Goal: Communication & Community: Share content

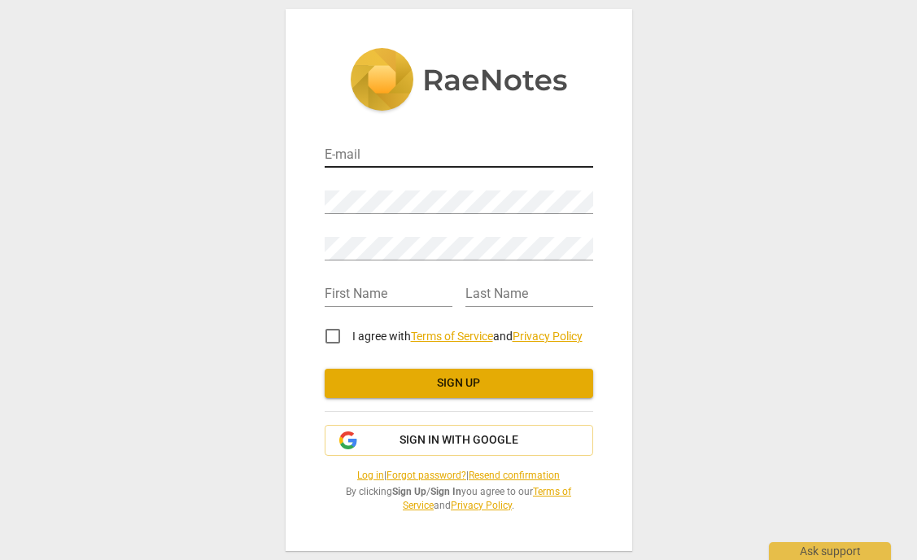
click at [381, 153] on input "email" at bounding box center [459, 156] width 269 height 24
click at [411, 435] on span "Sign in with Google" at bounding box center [459, 440] width 119 height 16
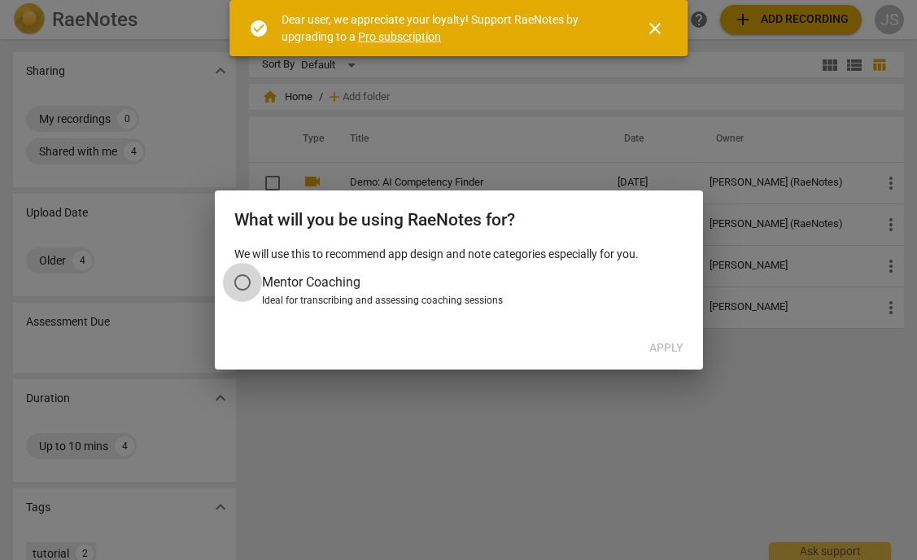
click at [242, 279] on input "Mentor Coaching" at bounding box center [242, 282] width 39 height 39
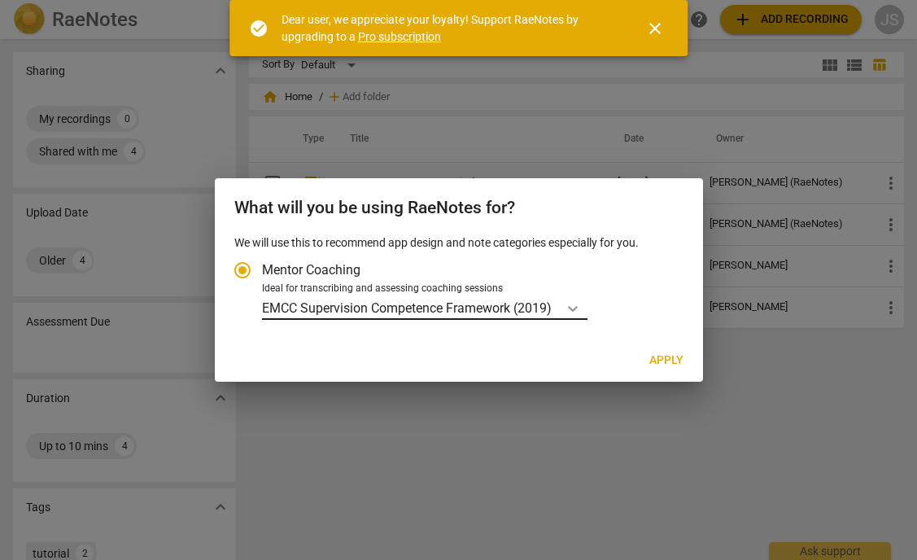
click at [571, 306] on icon "Account type" at bounding box center [573, 309] width 10 height 6
click at [0, 0] on input "Ideal for transcribing and assessing coaching sessions EMCC Supervision Compete…" at bounding box center [0, 0] width 0 height 0
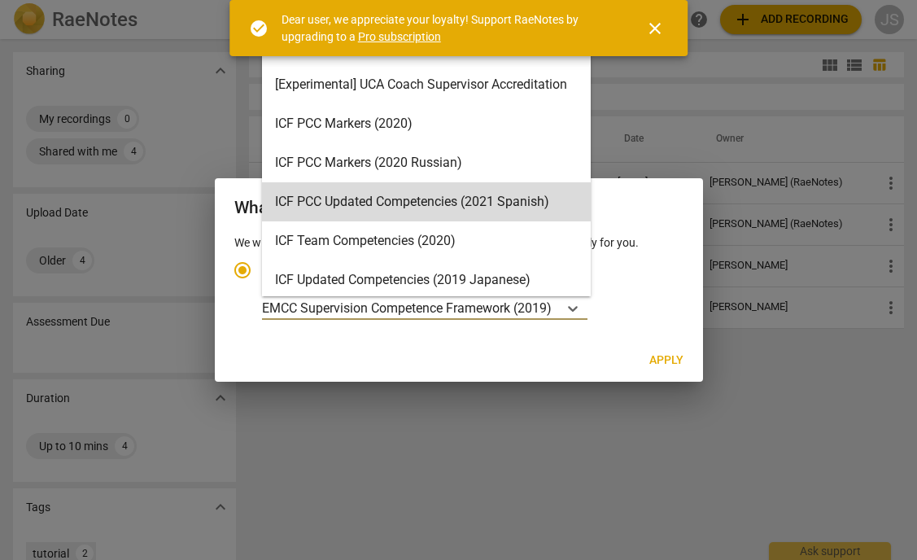
scroll to position [33, 0]
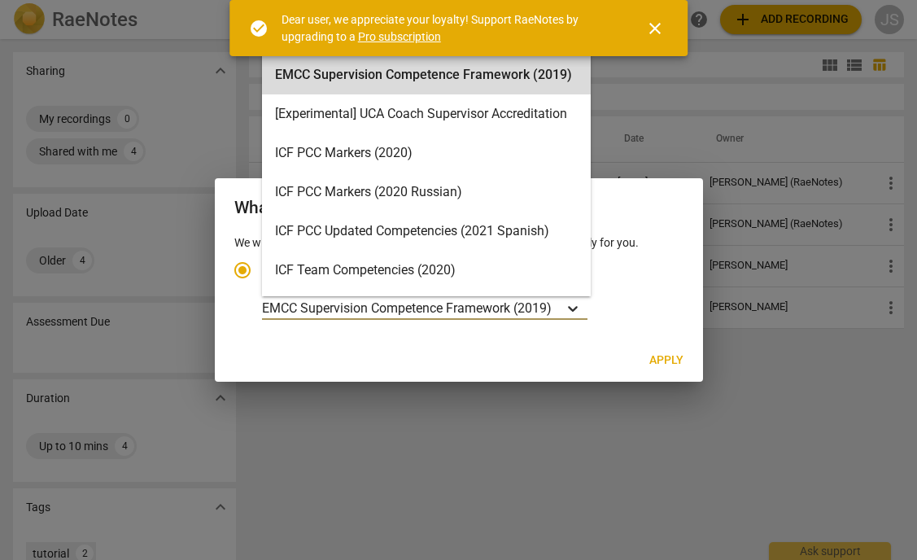
click at [578, 308] on icon "Account type" at bounding box center [573, 309] width 10 height 6
click at [0, 0] on input "Ideal for transcribing and assessing coaching sessions EMCC Supervision Compete…" at bounding box center [0, 0] width 0 height 0
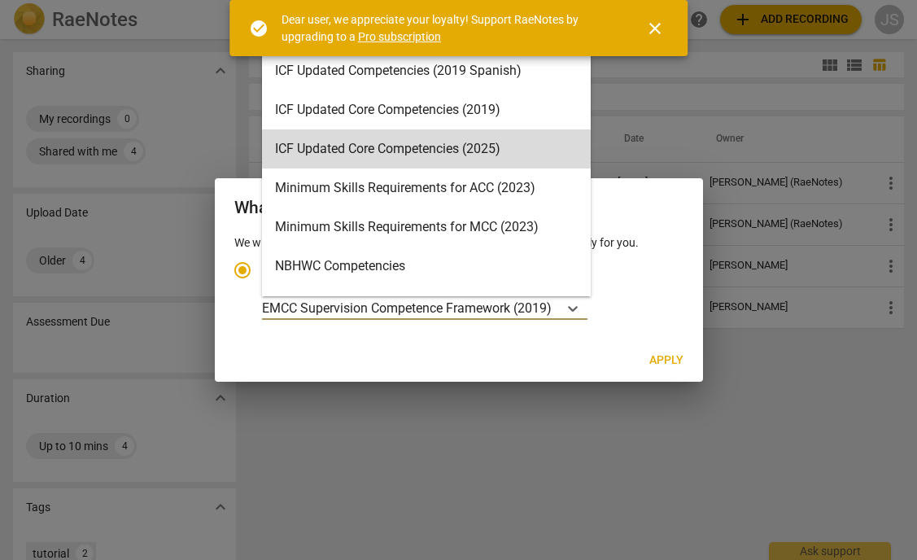
scroll to position [278, 0]
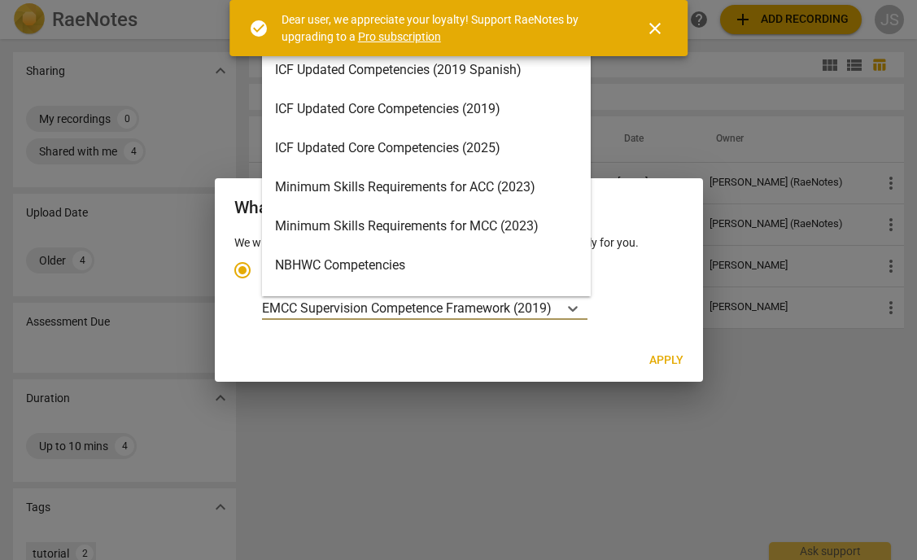
click at [481, 191] on div "Minimum Skills Requirements for ACC (2023)" at bounding box center [426, 187] width 329 height 39
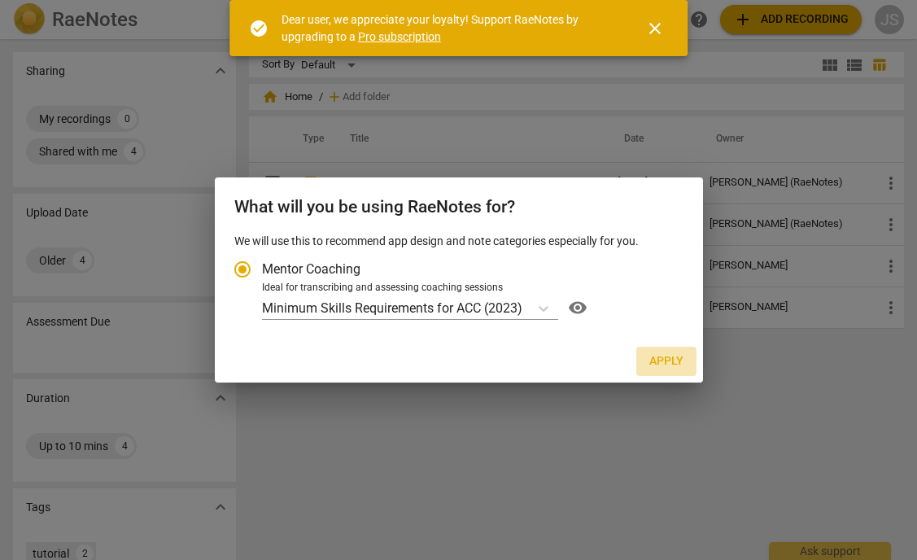
click at [663, 363] on span "Apply" at bounding box center [666, 361] width 34 height 16
radio input "false"
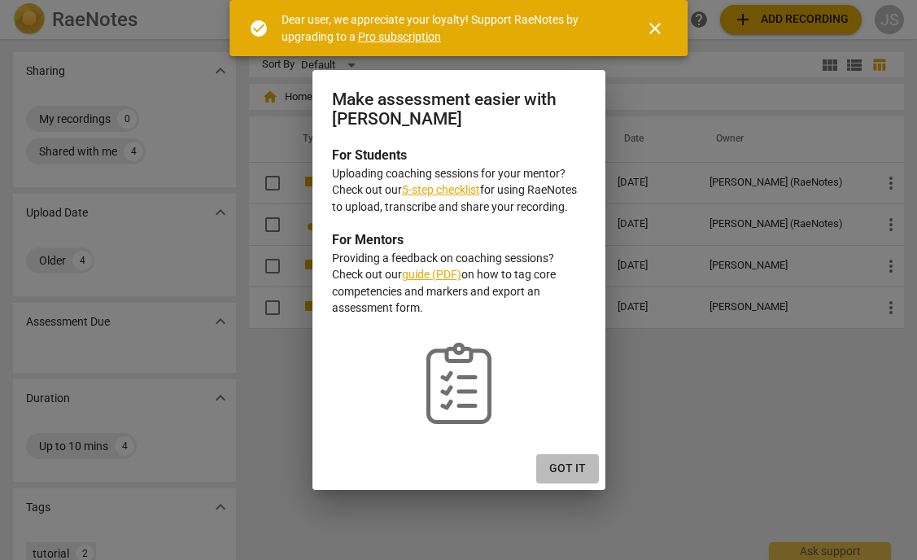
click at [562, 466] on span "Got it" at bounding box center [567, 469] width 37 height 16
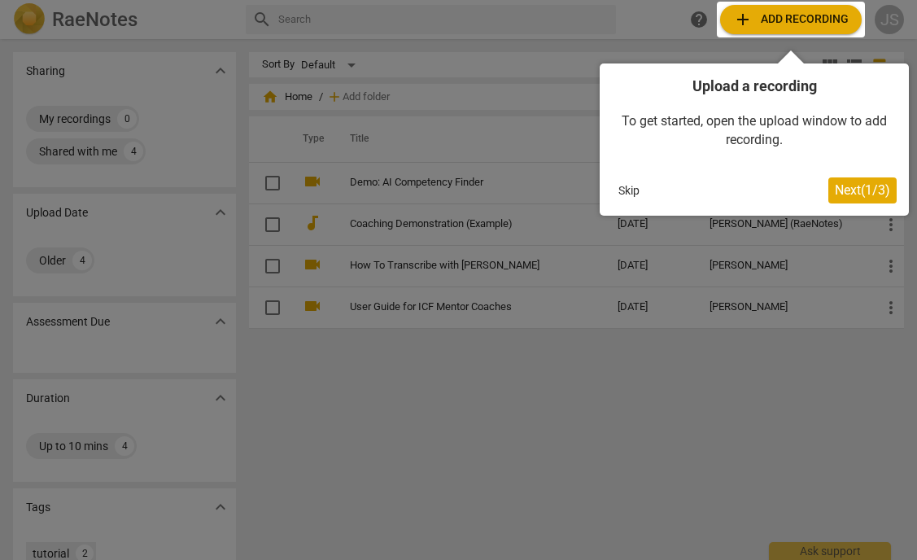
click at [539, 383] on div at bounding box center [458, 280] width 917 height 560
click at [623, 186] on button "Skip" at bounding box center [629, 190] width 34 height 24
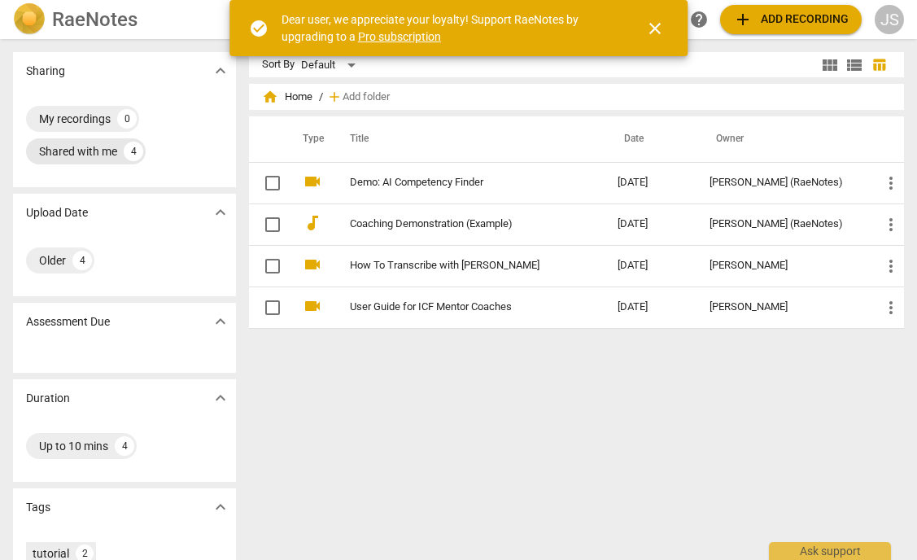
click at [105, 151] on div "Shared with me" at bounding box center [78, 151] width 78 height 16
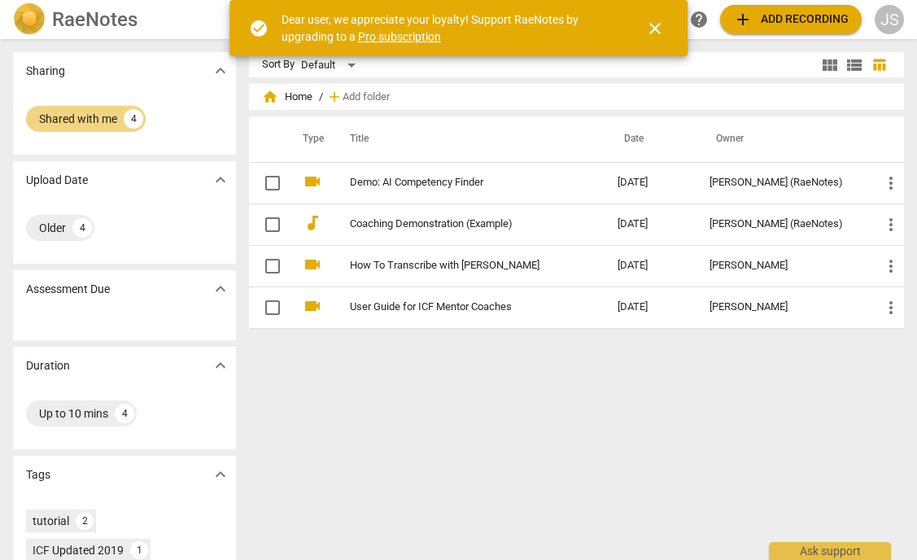
click at [785, 19] on span "add Add recording" at bounding box center [791, 20] width 116 height 20
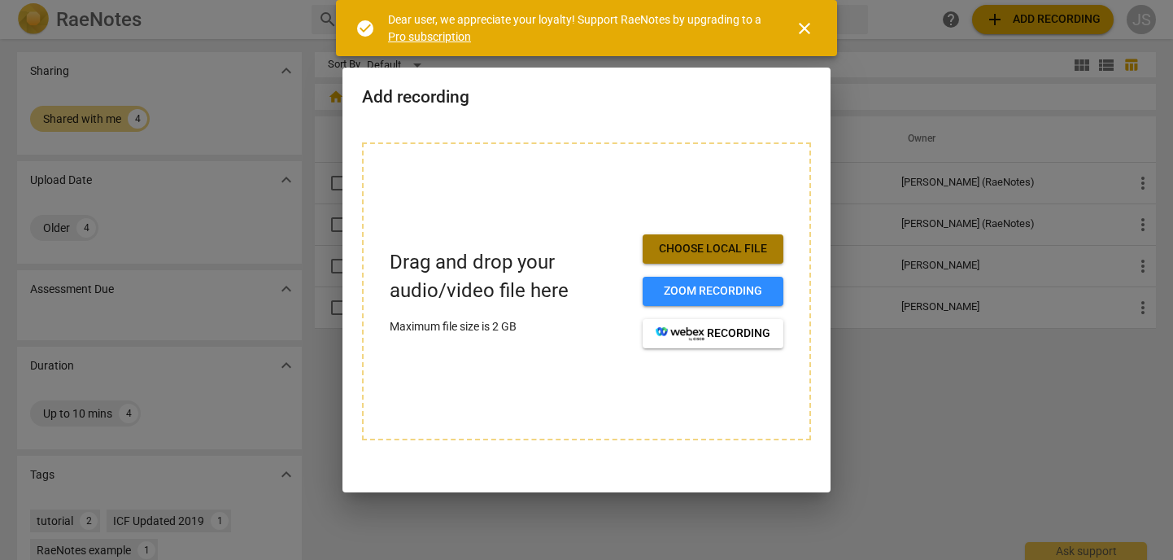
click at [719, 247] on span "Choose local file" at bounding box center [713, 249] width 115 height 16
click at [772, 156] on div "Drag and drop your audio/video file here Maximum file size is 2 GB Choose local…" at bounding box center [586, 291] width 449 height 298
click at [758, 256] on span "Choose local file" at bounding box center [713, 249] width 115 height 16
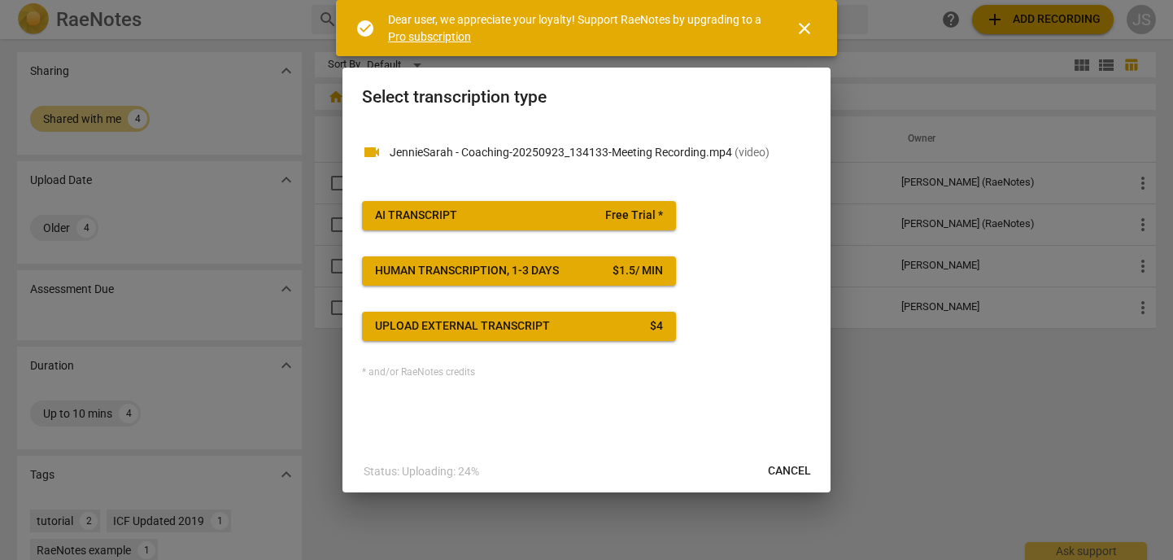
click at [806, 28] on span "close" at bounding box center [805, 29] width 20 height 20
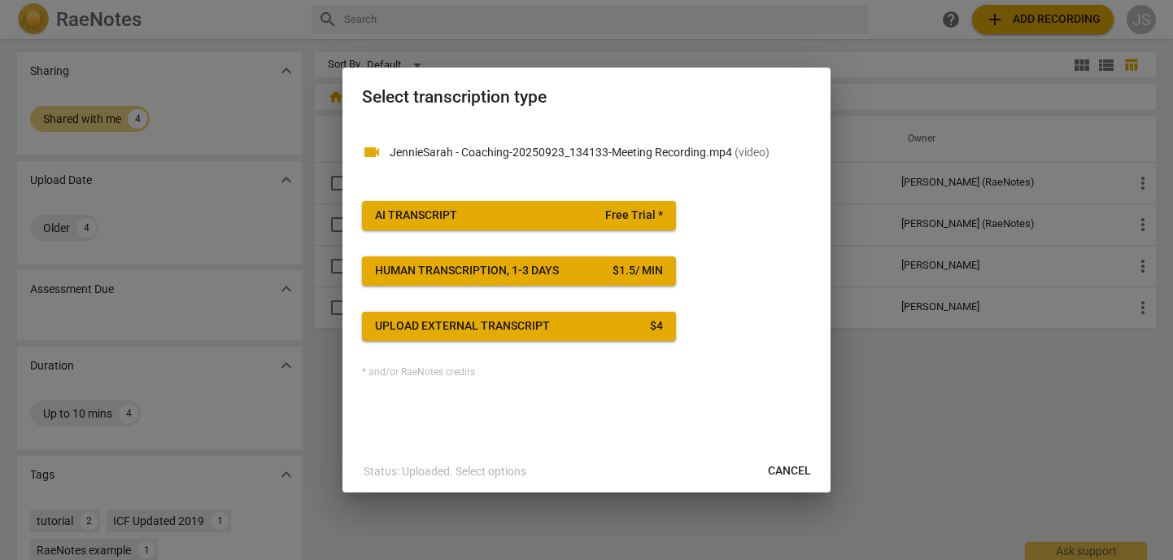
click at [632, 212] on span "Free Trial *" at bounding box center [634, 216] width 58 height 16
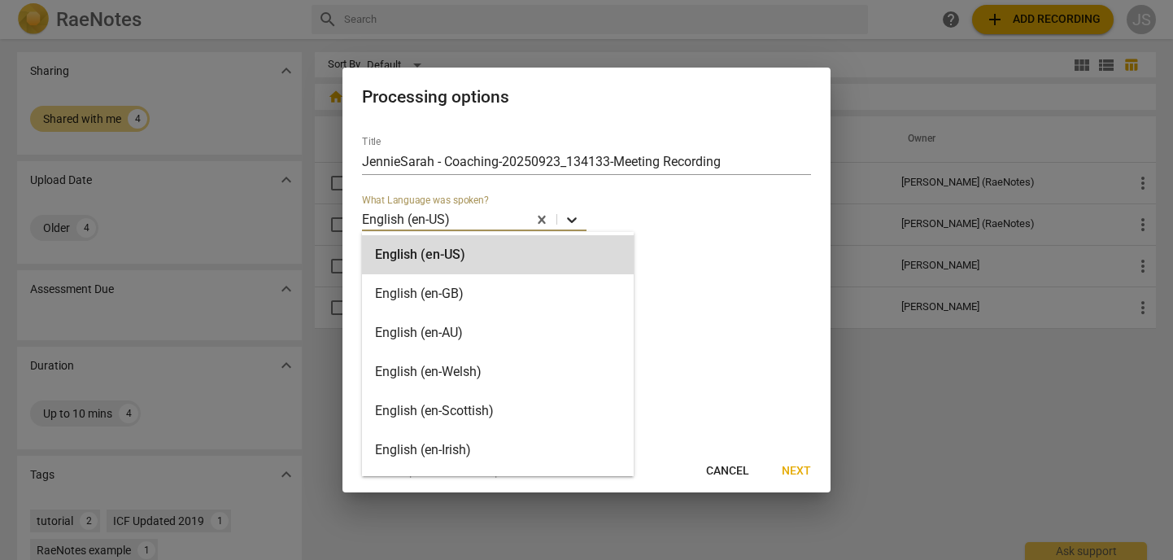
click at [574, 220] on icon at bounding box center [572, 220] width 10 height 6
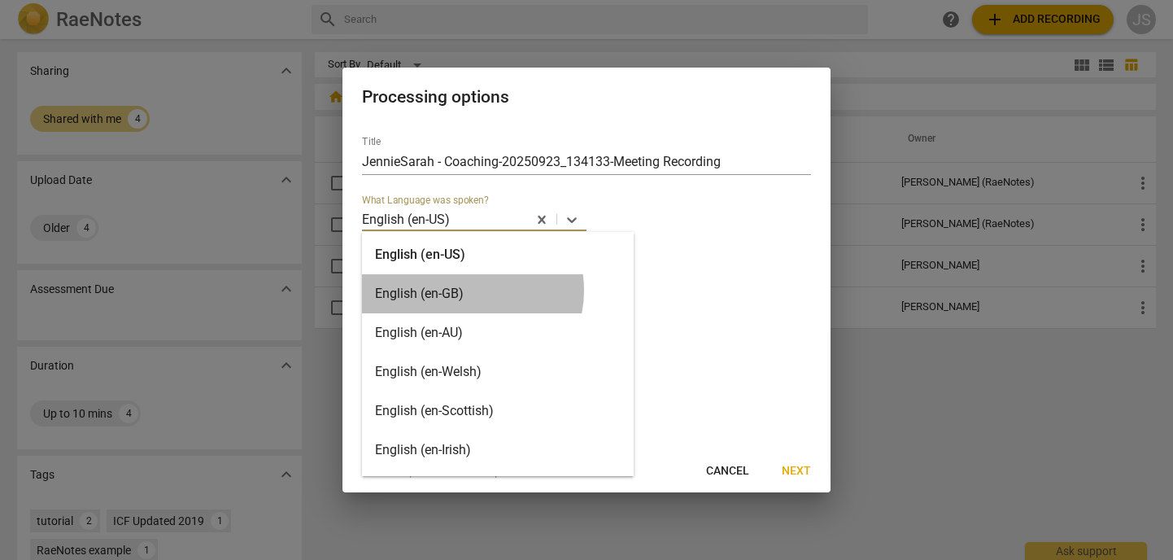
click at [468, 291] on div "English (en-GB)" at bounding box center [498, 293] width 272 height 39
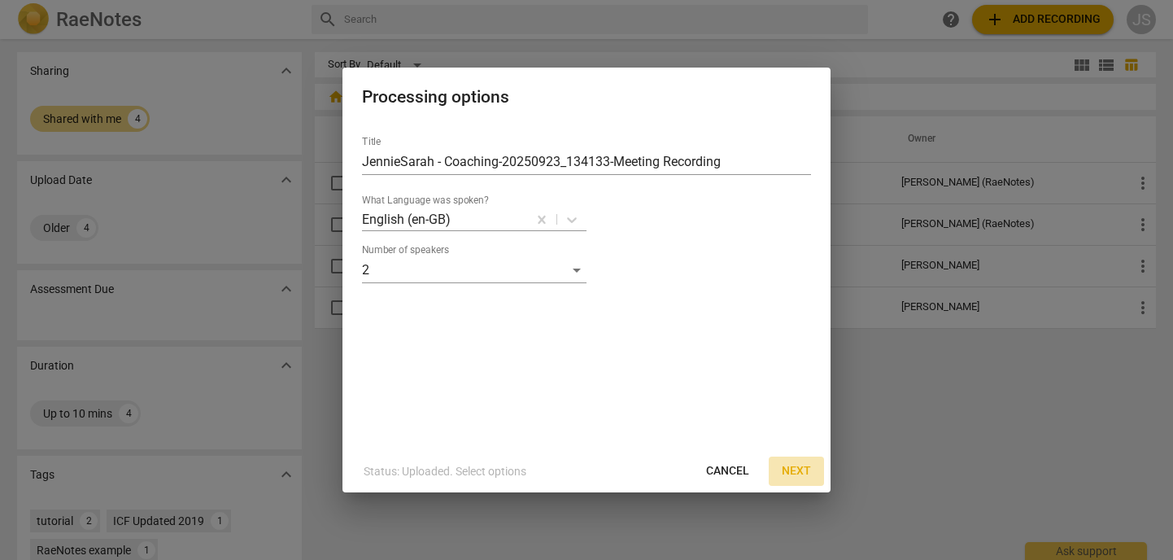
click at [796, 474] on span "Next" at bounding box center [796, 471] width 29 height 16
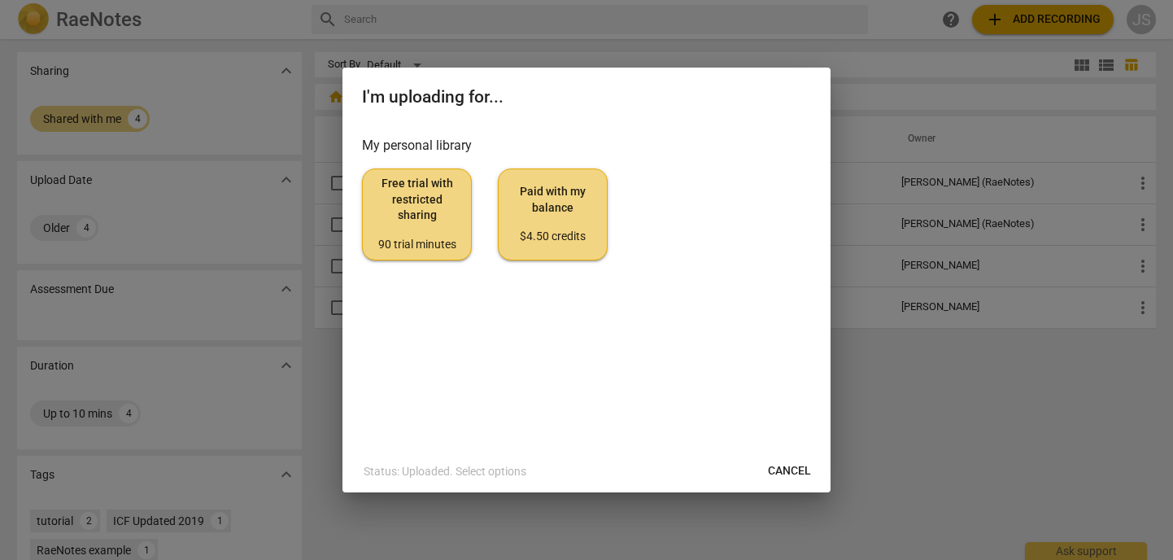
click at [419, 209] on span "Free trial with restricted sharing 90 trial minutes" at bounding box center [417, 214] width 82 height 76
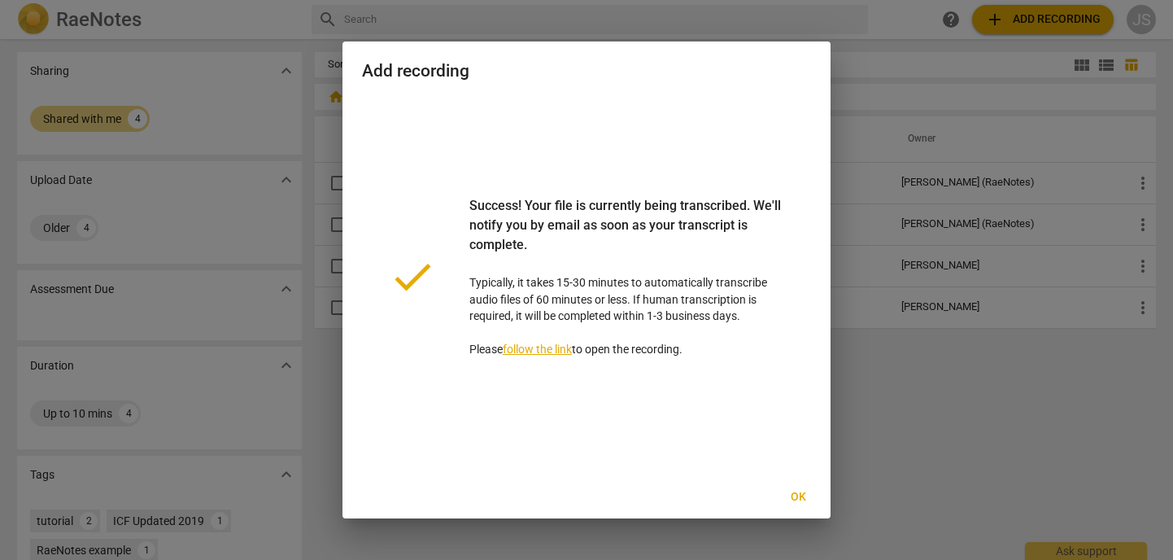
click at [552, 345] on link "follow the link" at bounding box center [537, 349] width 69 height 13
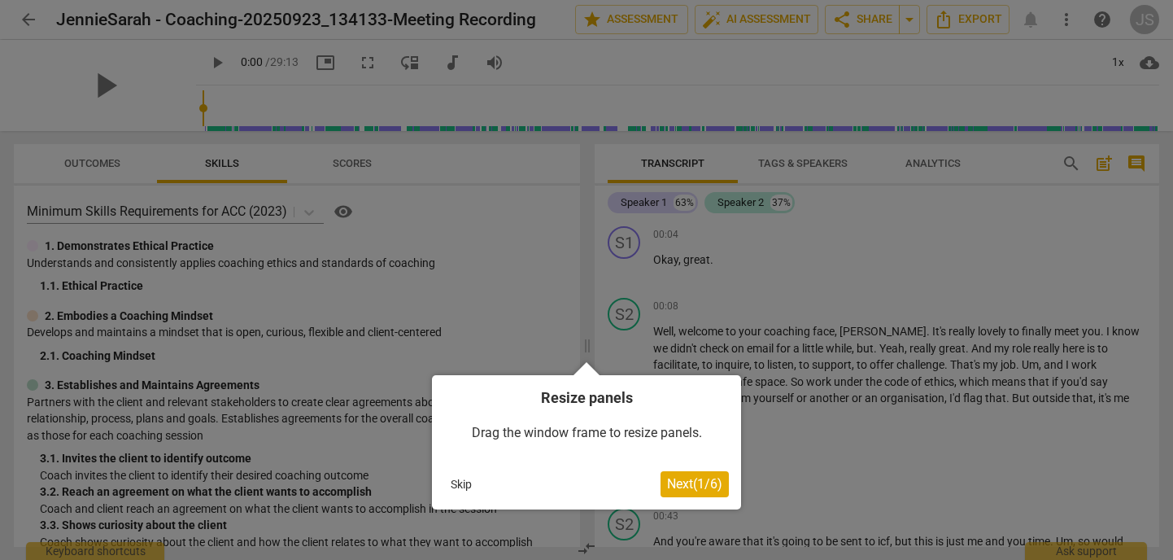
click at [466, 486] on button "Skip" at bounding box center [461, 484] width 34 height 24
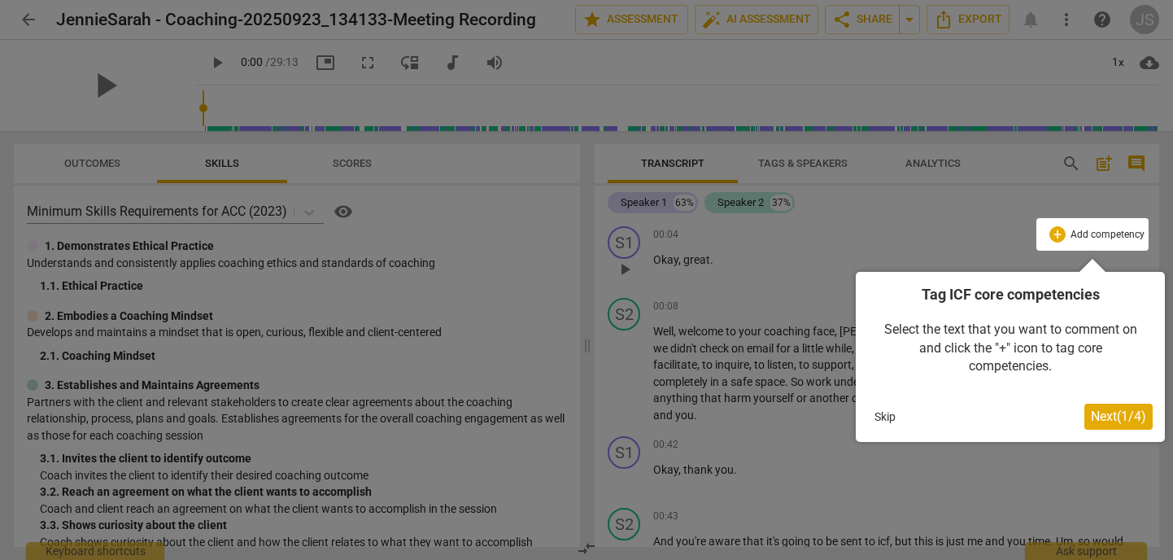
click at [881, 412] on button "Skip" at bounding box center [885, 416] width 34 height 24
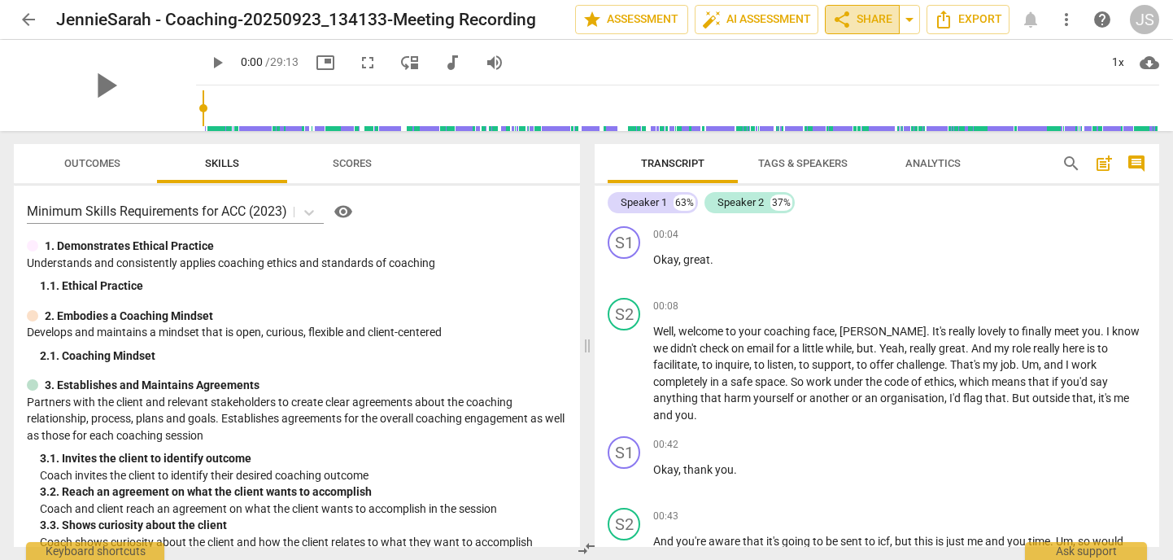
click at [856, 19] on span "share Share" at bounding box center [862, 20] width 60 height 20
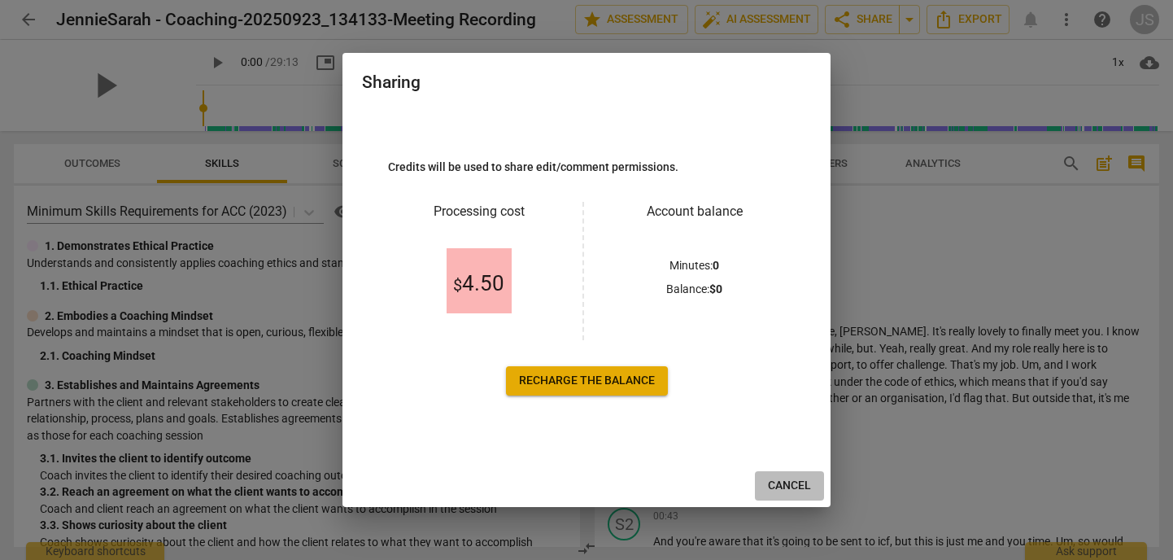
click at [783, 481] on span "Cancel" at bounding box center [789, 486] width 43 height 16
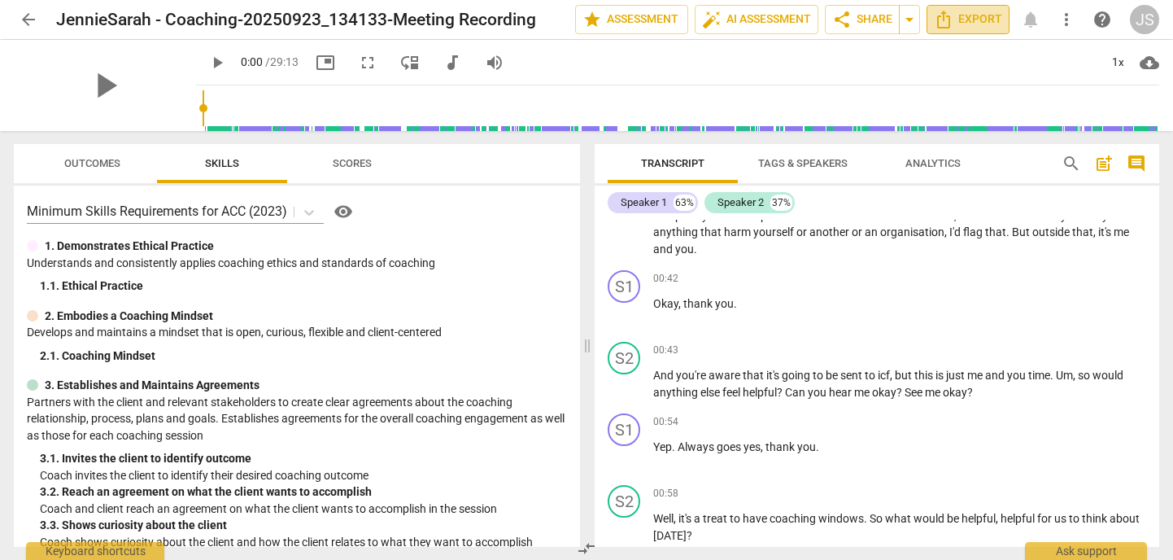
click at [916, 18] on span "Export" at bounding box center [968, 20] width 68 height 20
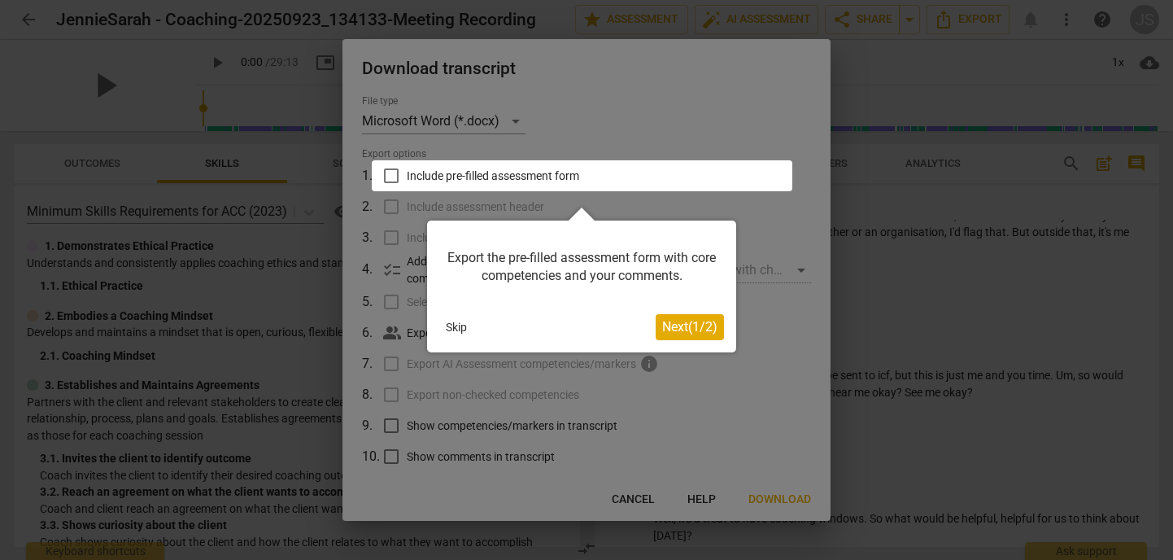
click at [462, 324] on button "Skip" at bounding box center [456, 327] width 34 height 24
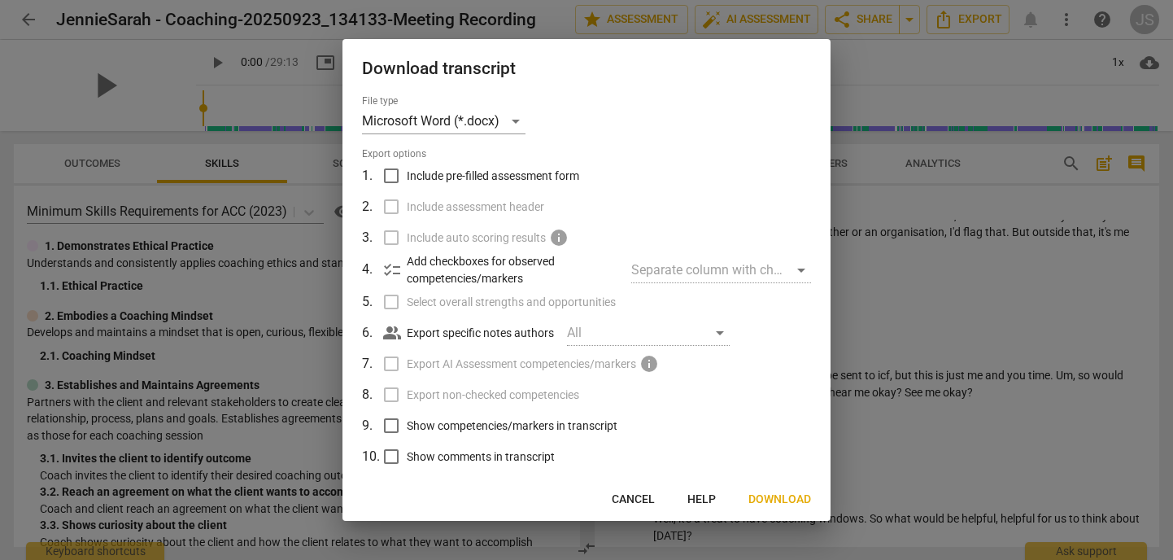
click at [625, 494] on span "Cancel" at bounding box center [633, 500] width 43 height 16
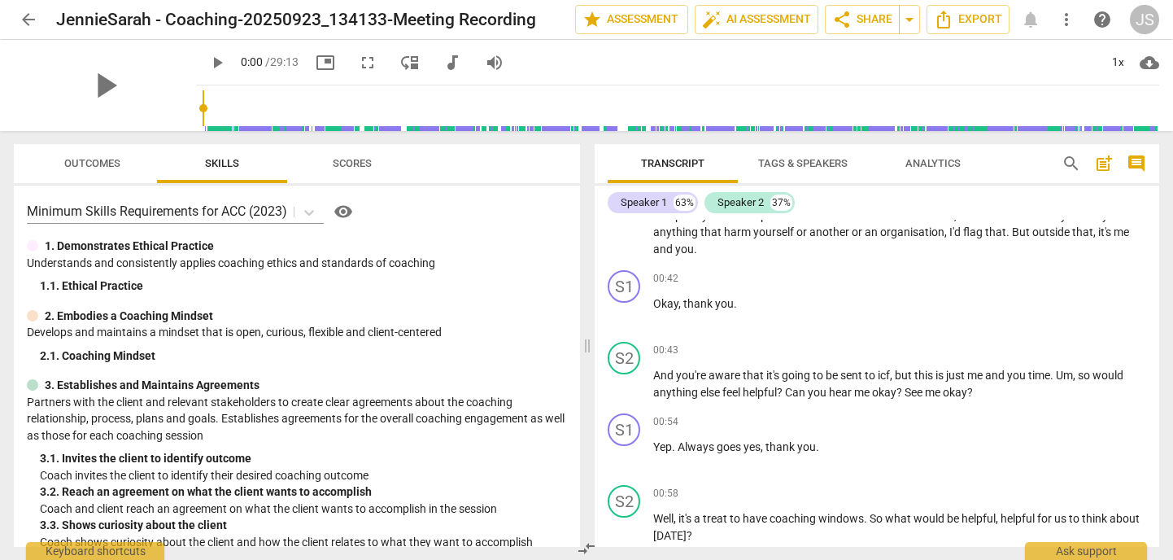
click at [916, 59] on span "cloud_download" at bounding box center [1150, 63] width 20 height 20
click at [916, 15] on div at bounding box center [586, 280] width 1173 height 560
click at [916, 18] on span "more_vert" at bounding box center [1067, 20] width 20 height 20
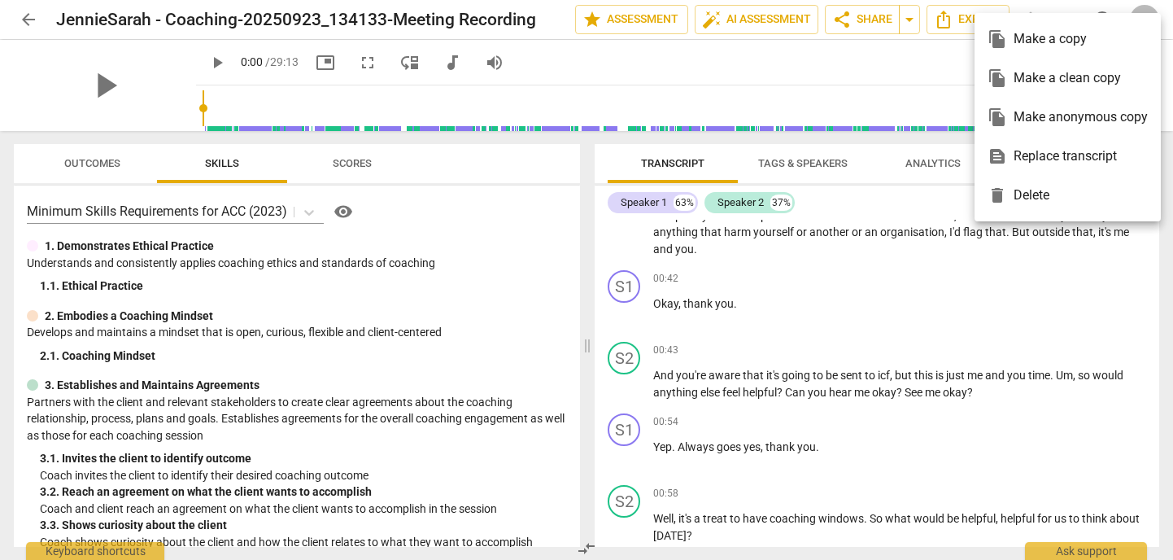
click at [25, 19] on div at bounding box center [586, 280] width 1173 height 560
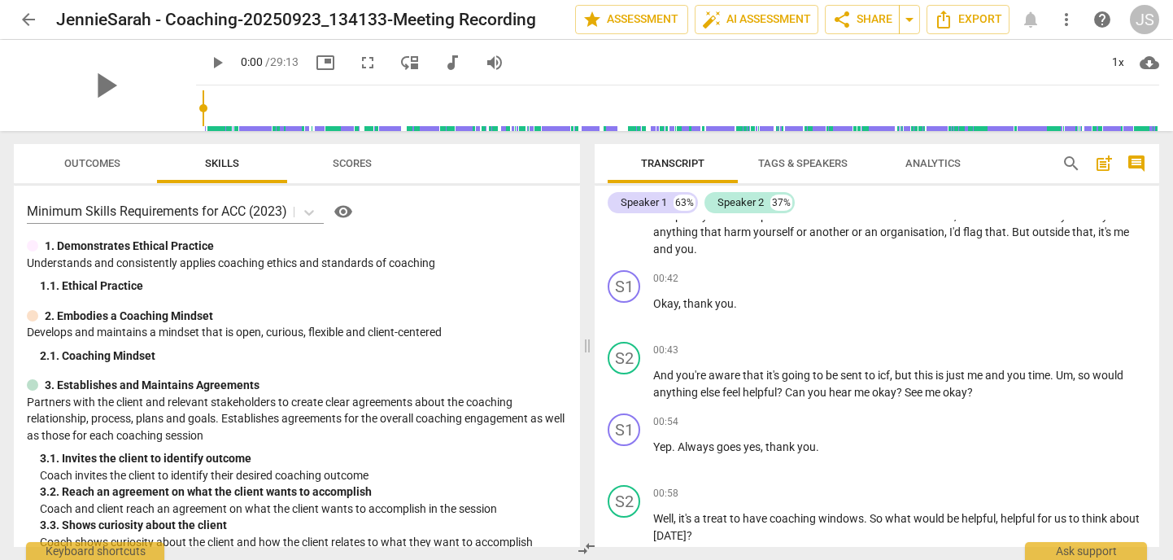
click at [916, 19] on div "JS" at bounding box center [1144, 19] width 29 height 29
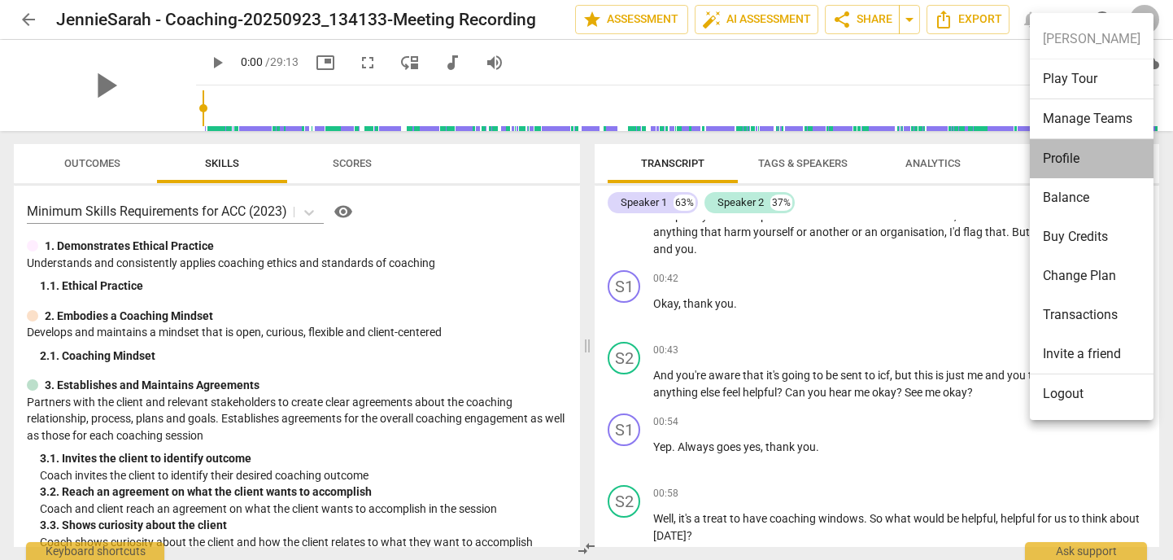
click at [916, 150] on li "Profile" at bounding box center [1092, 158] width 124 height 39
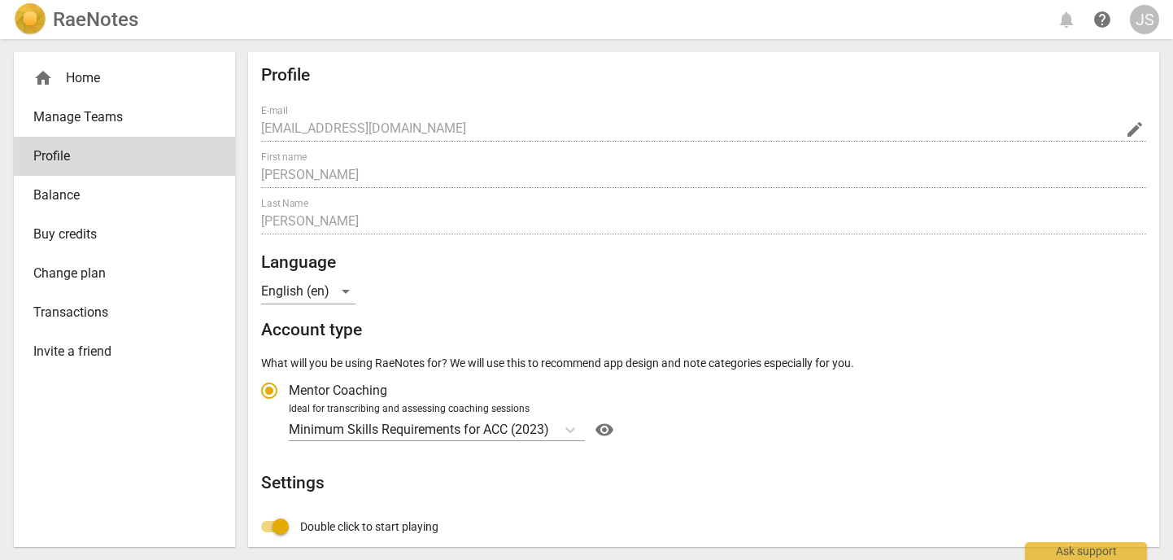
radio input "false"
click at [79, 81] on div "home Home" at bounding box center [117, 78] width 169 height 20
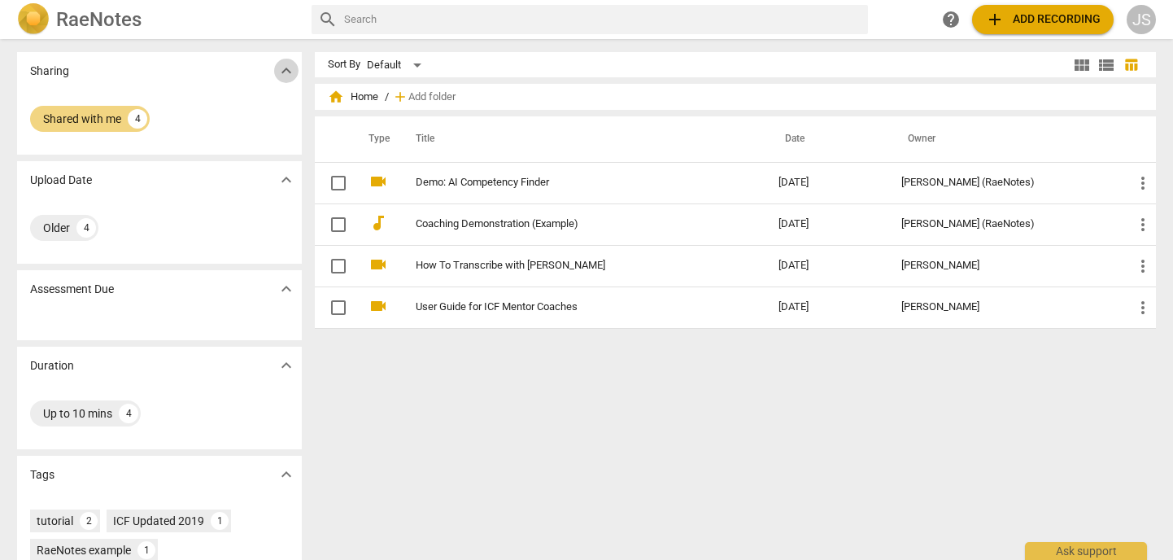
click at [284, 68] on span "expand_more" at bounding box center [287, 71] width 20 height 20
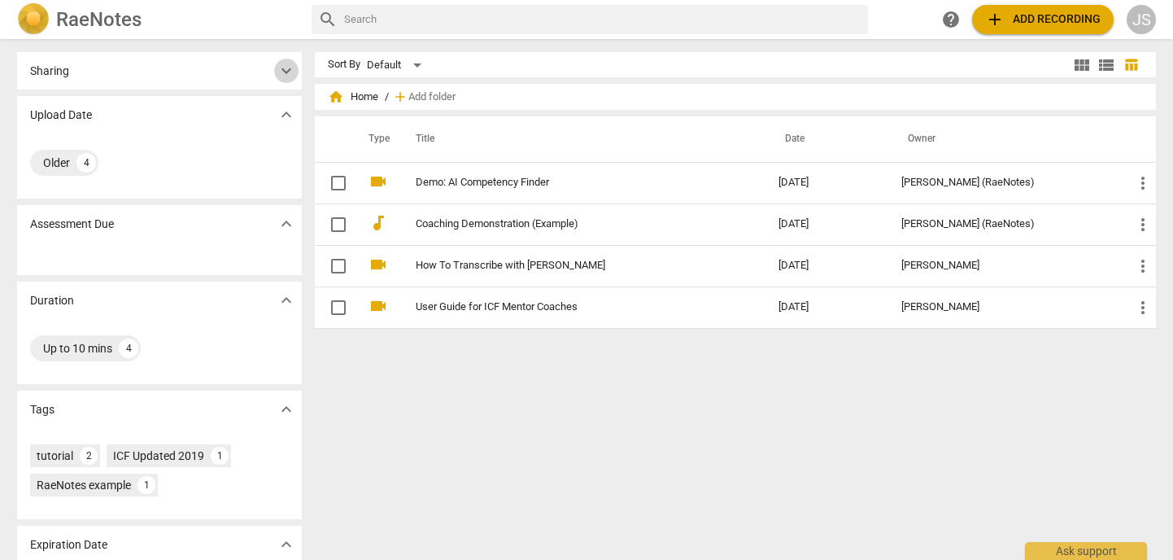
click at [284, 68] on span "expand_more" at bounding box center [287, 71] width 20 height 20
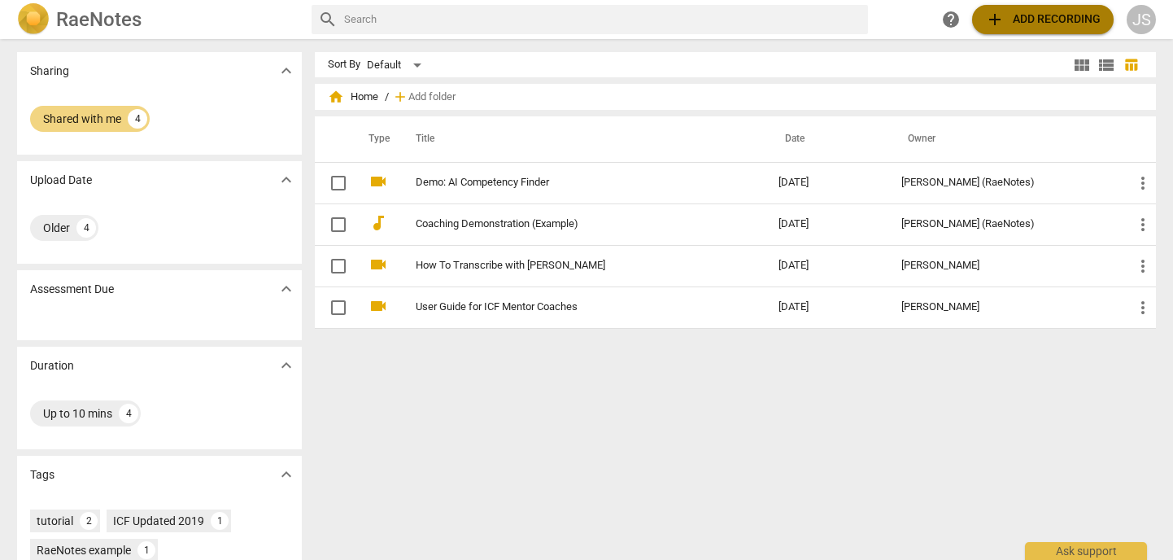
click at [916, 27] on span "add Add recording" at bounding box center [1043, 20] width 116 height 20
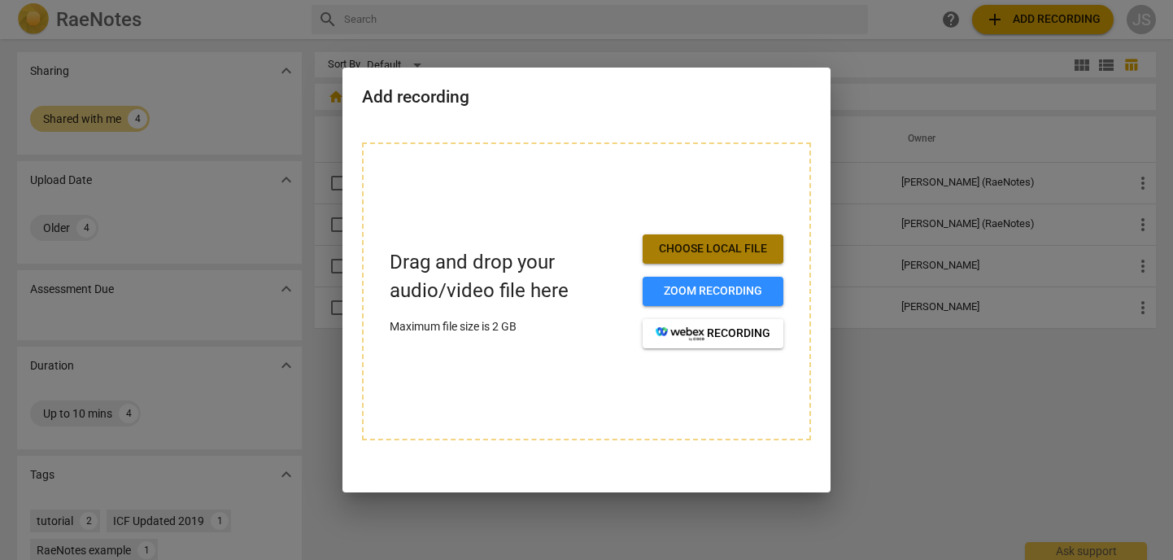
click at [718, 252] on span "Choose local file" at bounding box center [713, 249] width 115 height 16
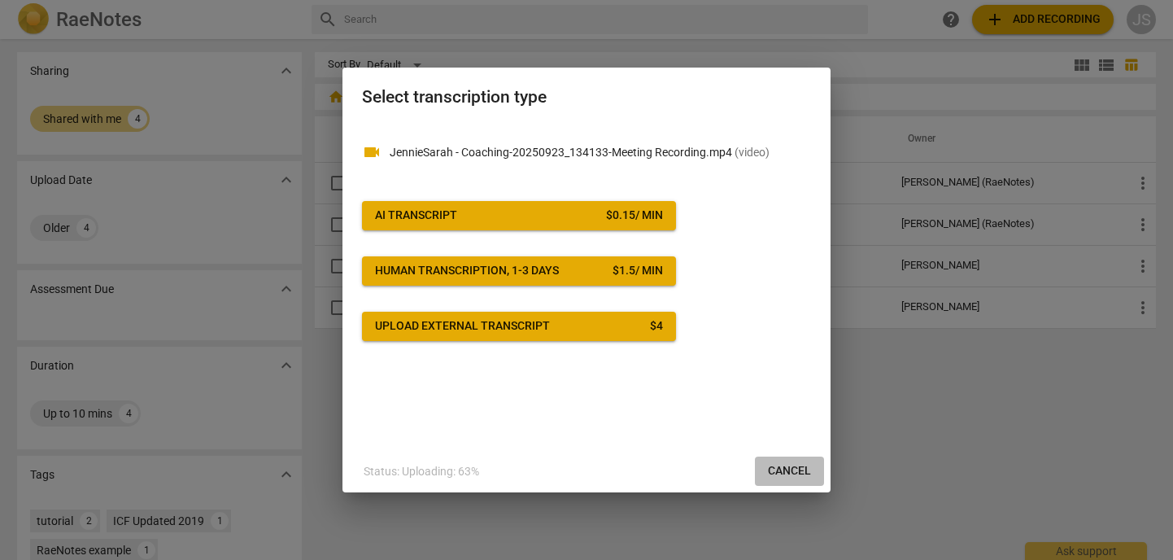
click at [792, 471] on span "Cancel" at bounding box center [789, 471] width 43 height 16
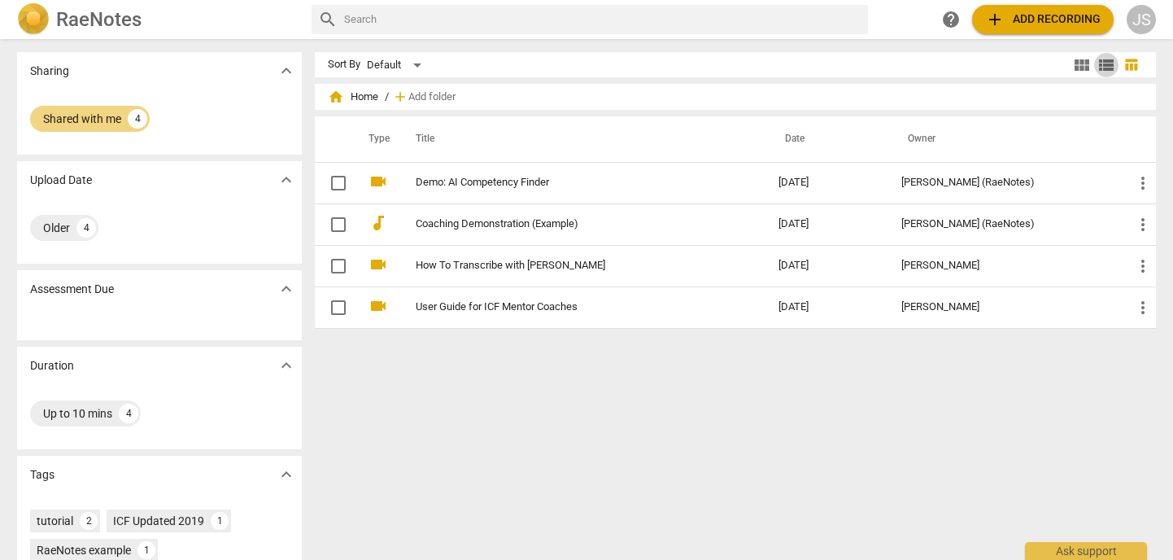
click at [916, 67] on span "view_list" at bounding box center [1107, 65] width 20 height 20
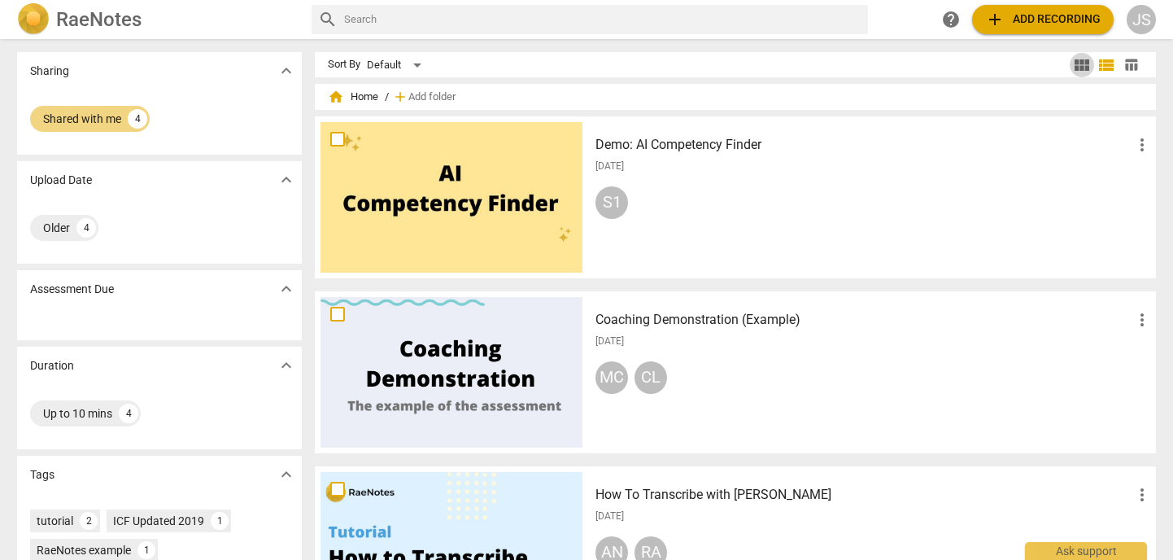
click at [916, 68] on span "view_module" at bounding box center [1083, 65] width 20 height 20
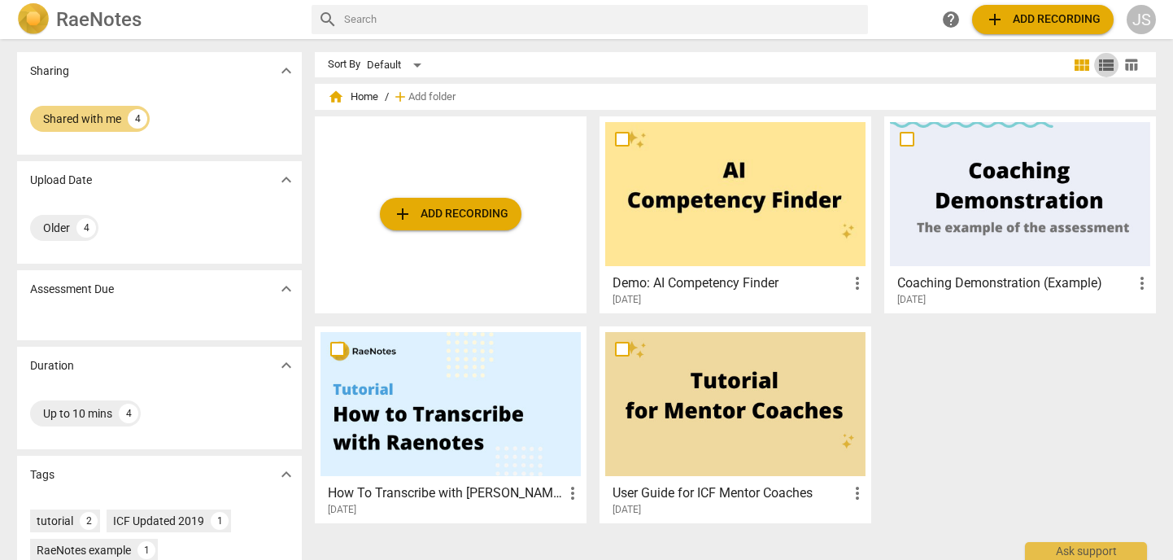
click at [916, 67] on span "view_list" at bounding box center [1107, 65] width 20 height 20
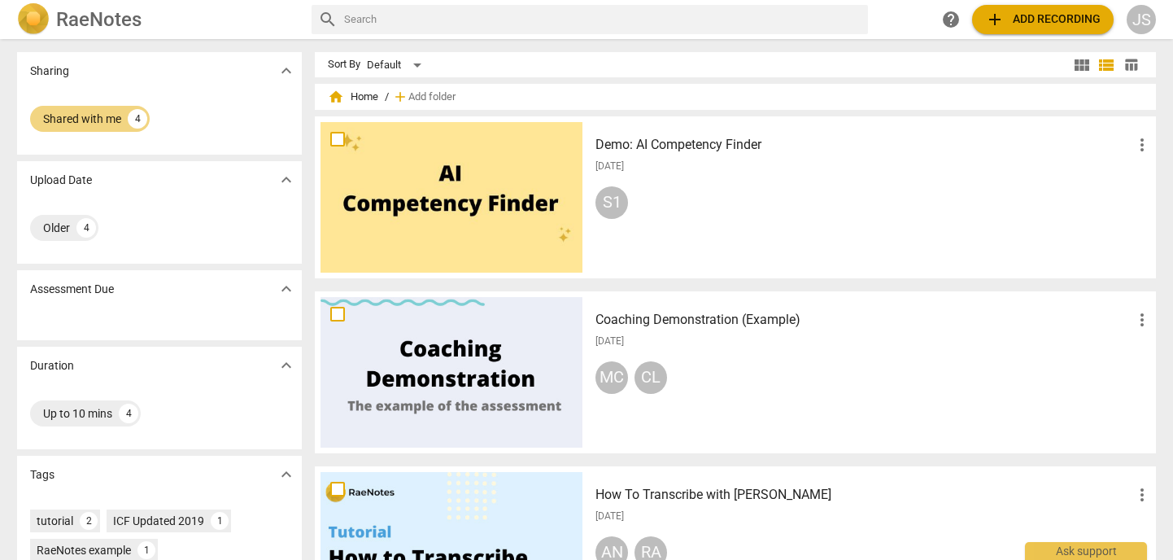
click at [916, 67] on span "table_chart" at bounding box center [1131, 64] width 15 height 15
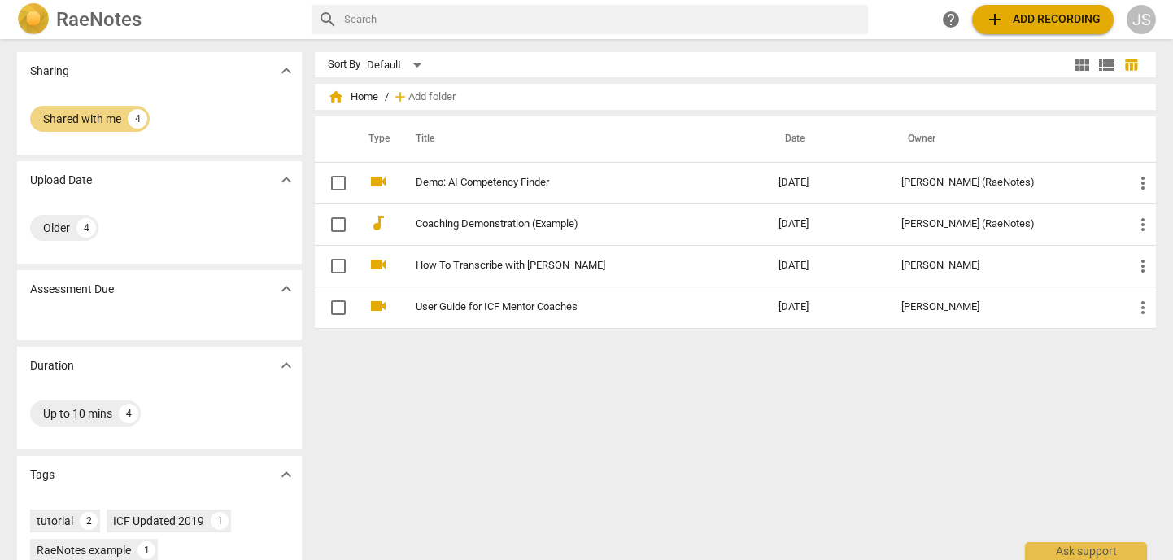
click at [916, 24] on div "JS" at bounding box center [1141, 19] width 29 height 29
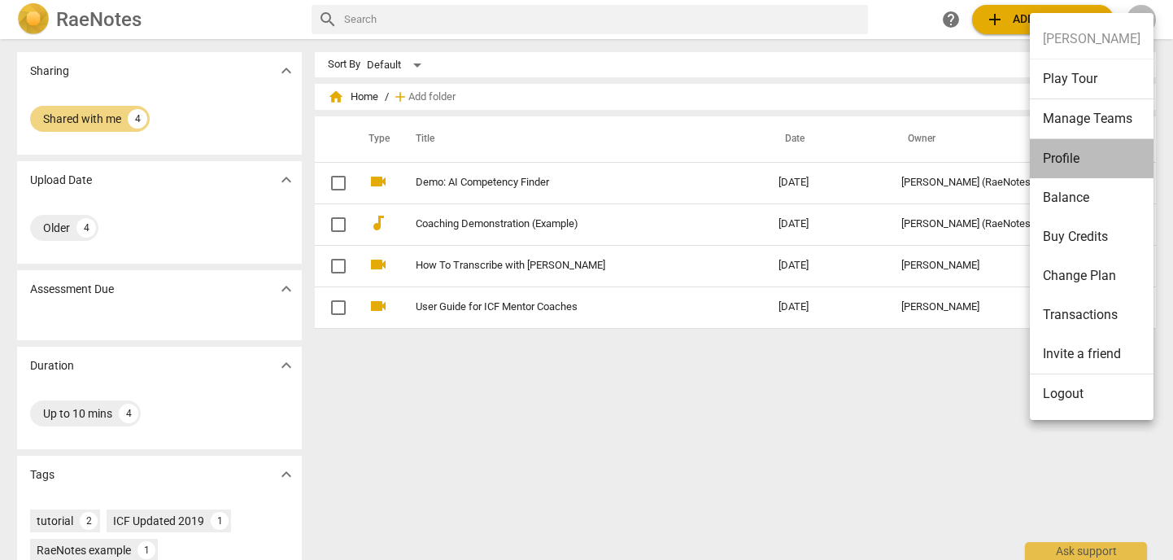
click at [916, 150] on li "Profile" at bounding box center [1092, 158] width 124 height 39
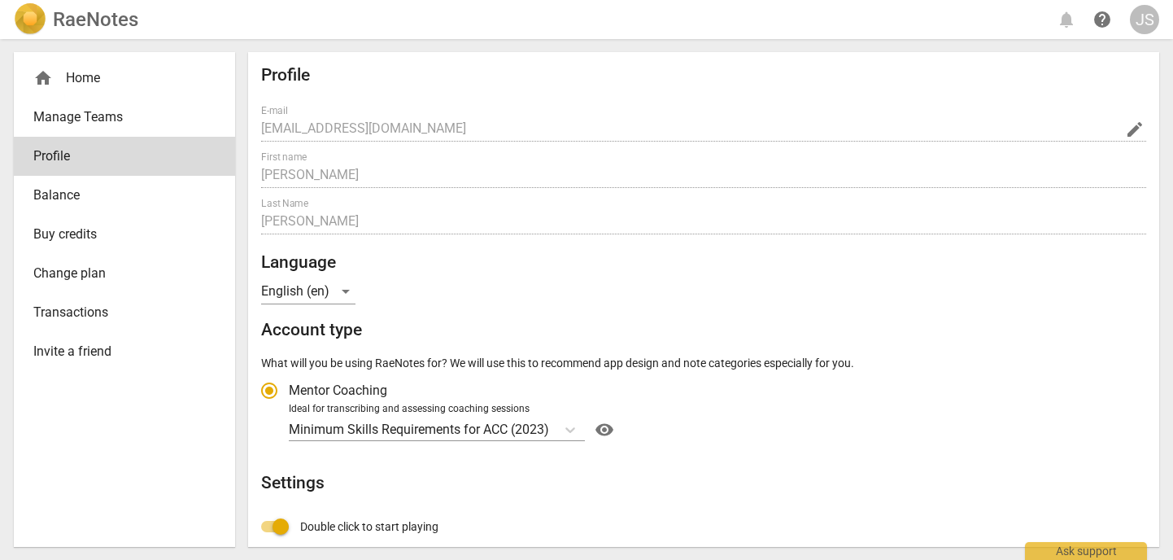
radio input "false"
click at [93, 82] on div "home Home" at bounding box center [117, 78] width 169 height 20
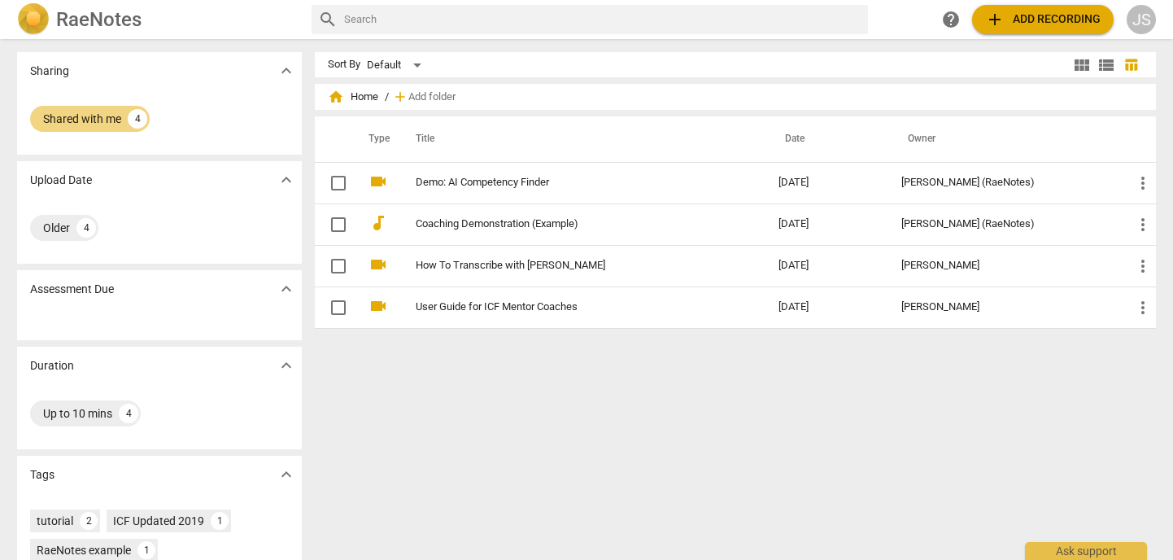
click at [481, 20] on input "text" at bounding box center [603, 20] width 518 height 26
type input "sarah"
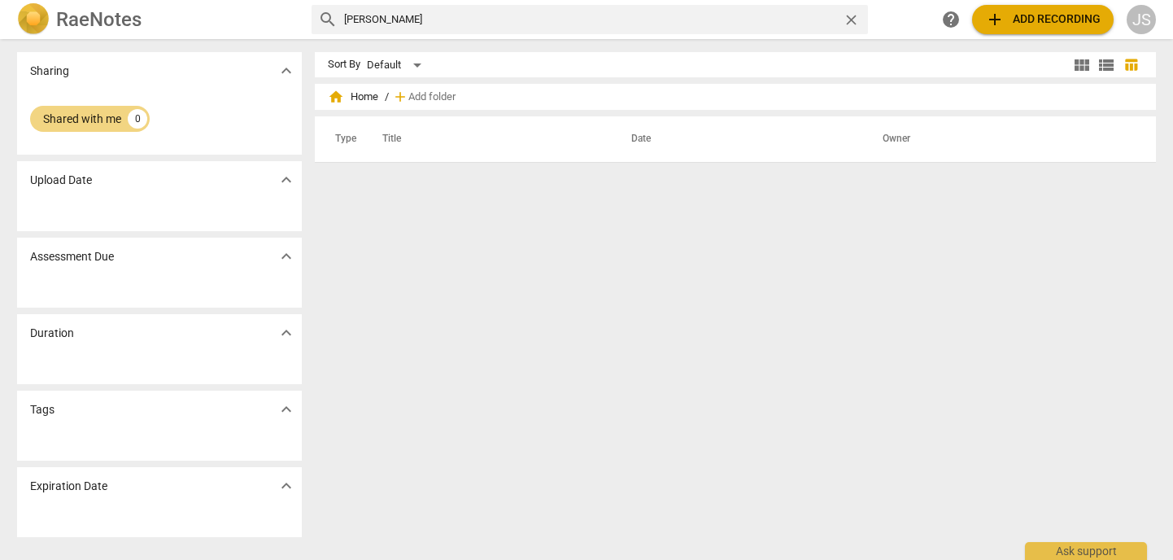
click at [916, 16] on span "help" at bounding box center [952, 20] width 20 height 20
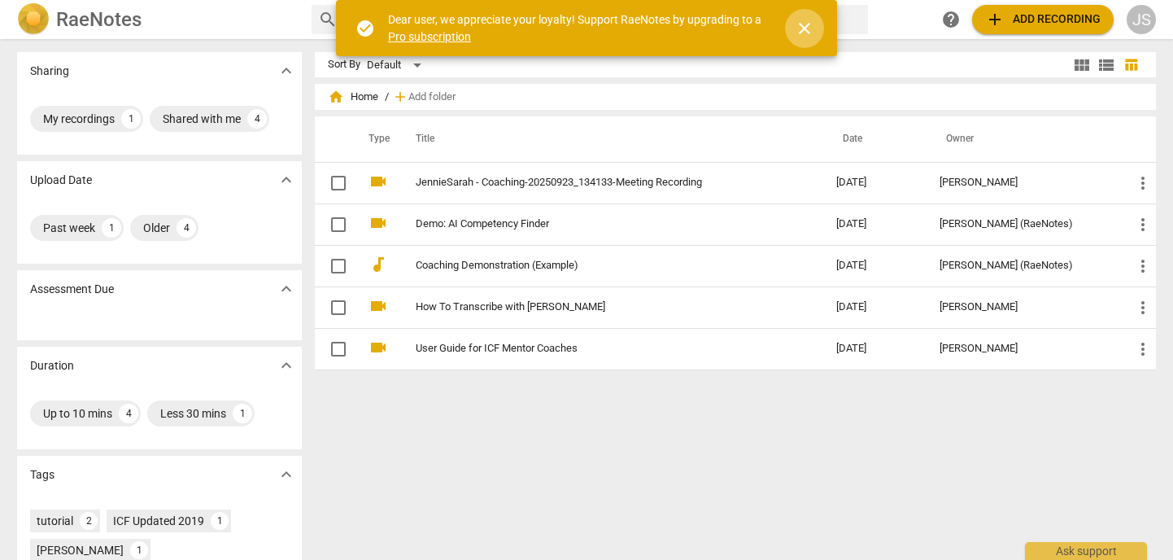
click at [805, 23] on span "close" at bounding box center [805, 29] width 20 height 20
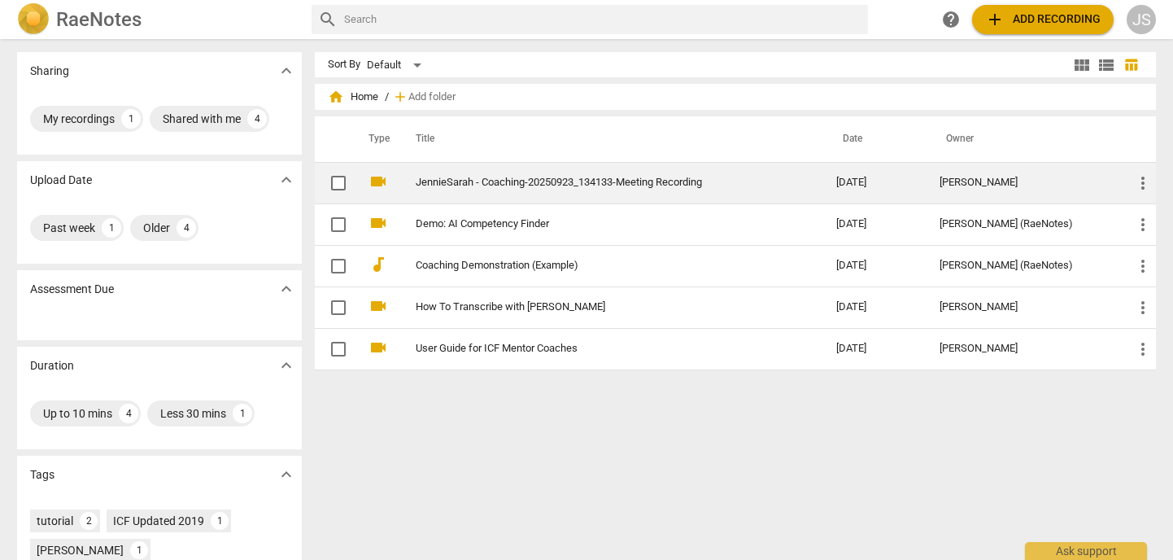
click at [778, 179] on link "JennieSarah - Coaching-20250923_134133-Meeting Recording" at bounding box center [597, 183] width 362 height 12
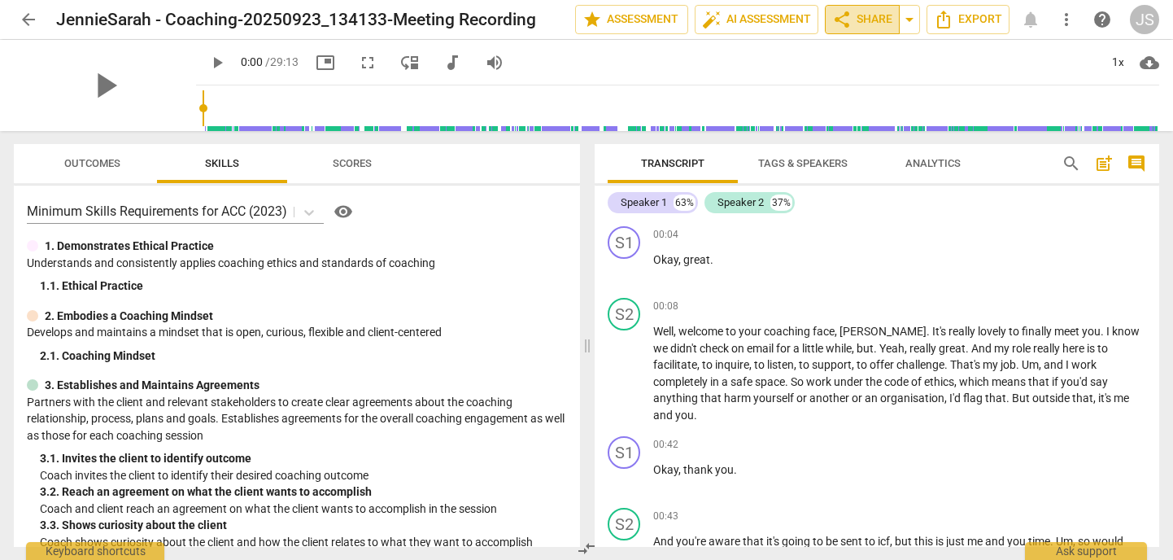
click at [864, 19] on span "share Share" at bounding box center [862, 20] width 60 height 20
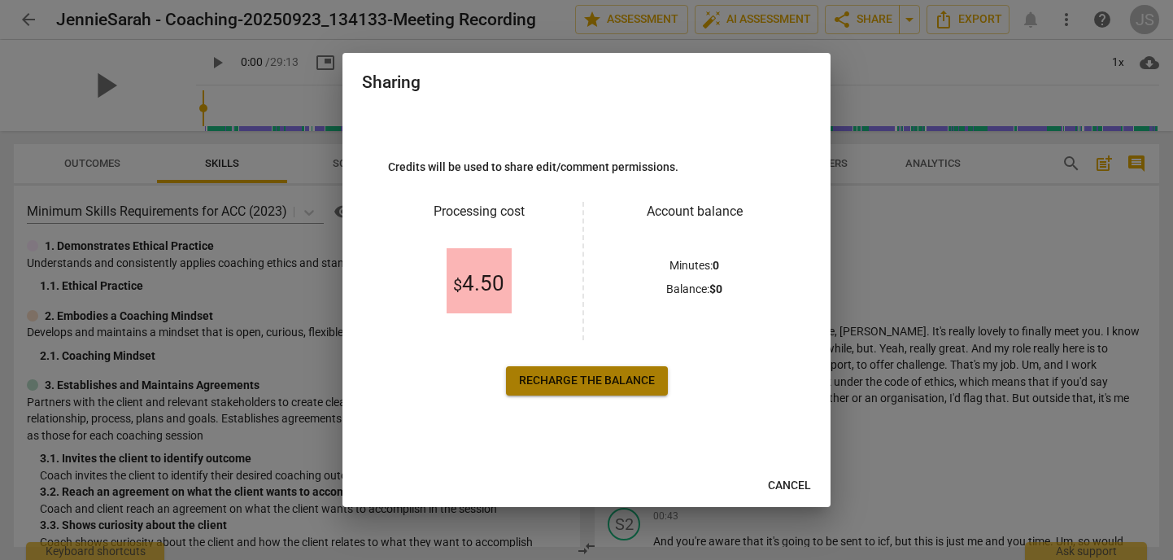
click at [619, 377] on span "Recharge the balance" at bounding box center [587, 381] width 136 height 16
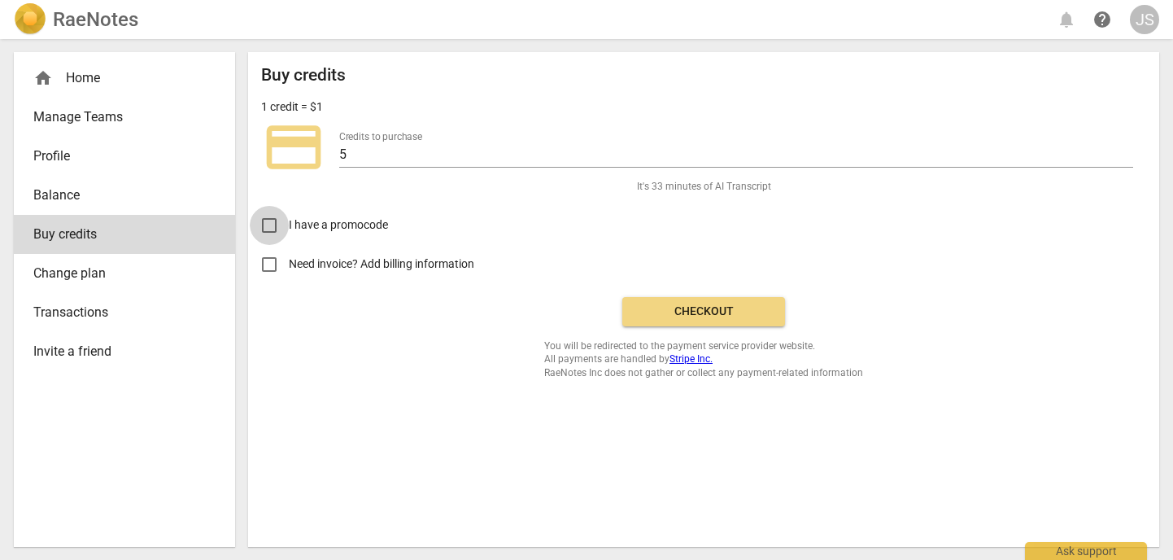
click at [271, 229] on input "I have a promocode" at bounding box center [269, 225] width 39 height 39
checkbox input "true"
click at [450, 223] on input "text" at bounding box center [501, 225] width 149 height 24
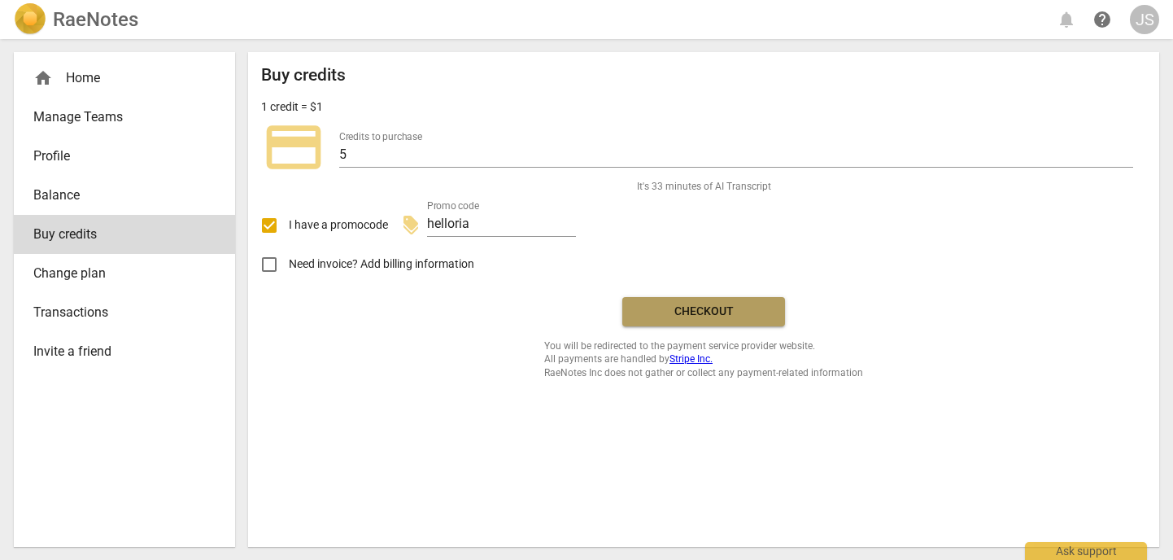
click at [672, 317] on span "Checkout" at bounding box center [704, 312] width 137 height 16
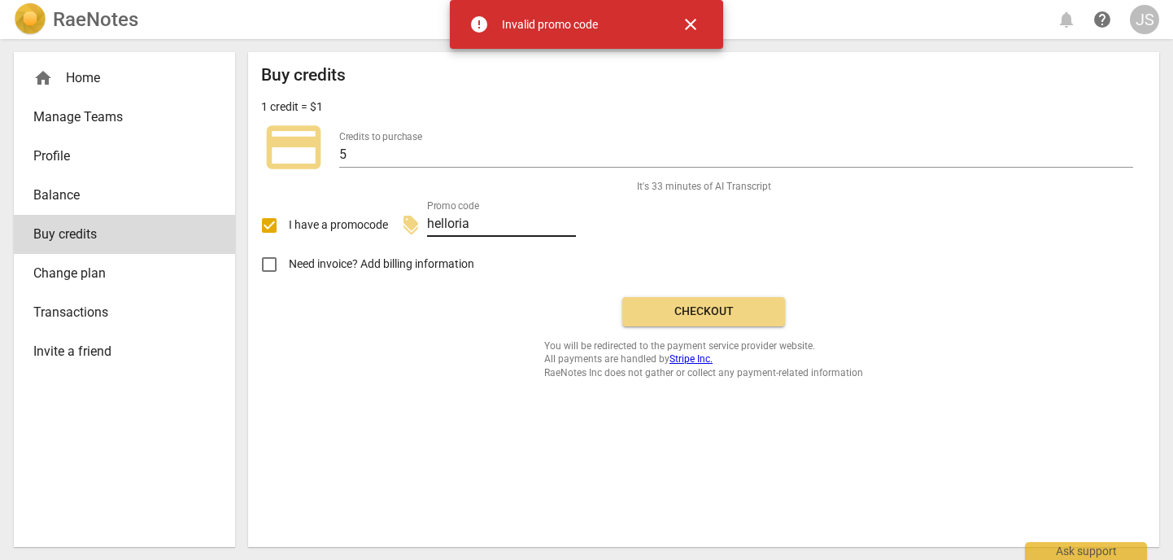
click at [500, 222] on input "helloria" at bounding box center [501, 225] width 149 height 24
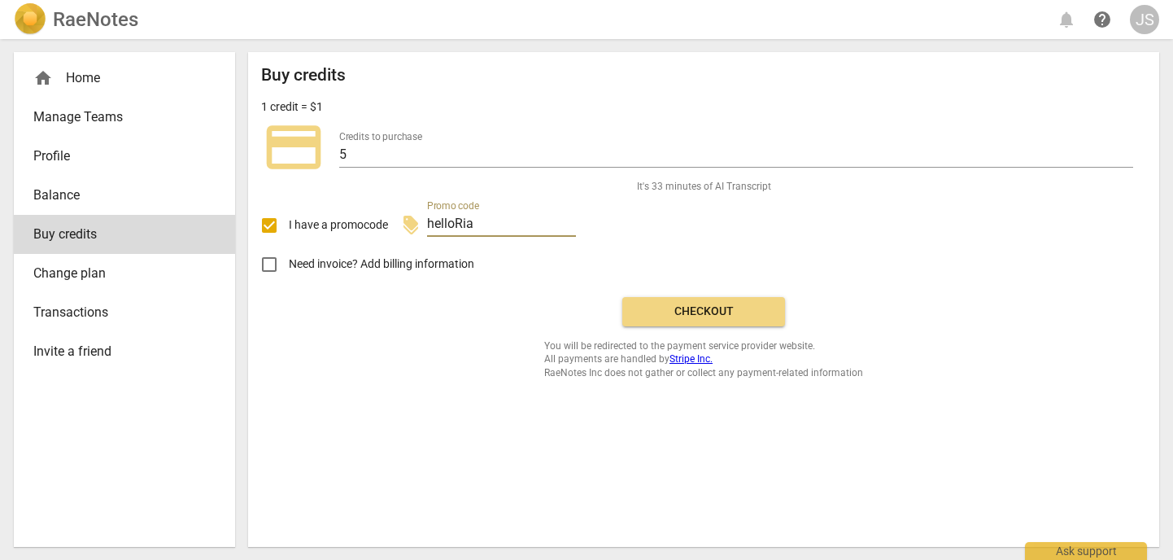
type input "helloRia"
click at [735, 302] on button "Checkout" at bounding box center [704, 311] width 163 height 29
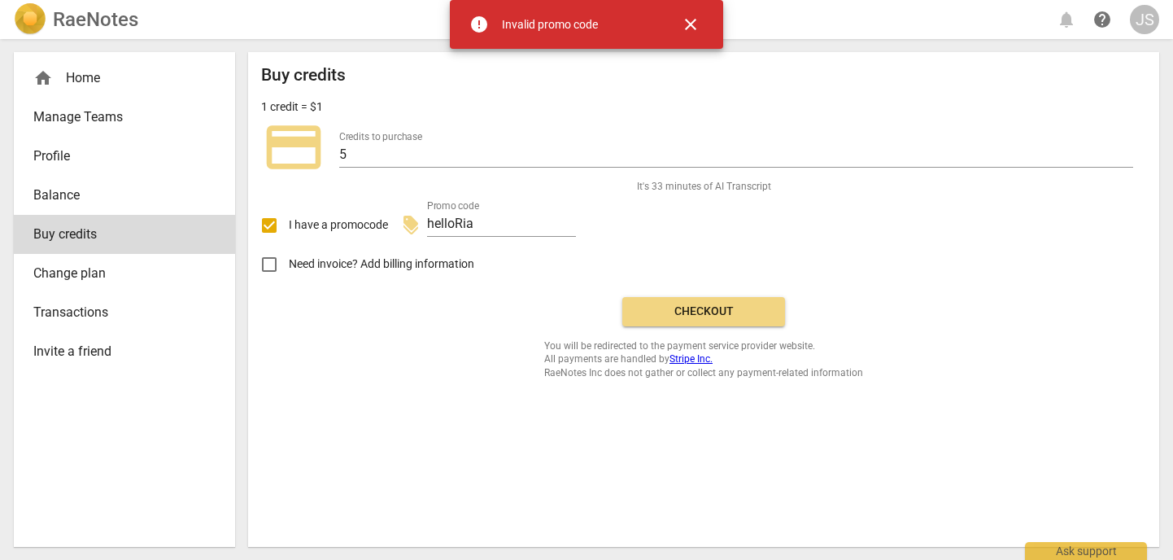
click at [274, 264] on input "Need invoice? Add billing information" at bounding box center [269, 264] width 39 height 39
checkbox input "true"
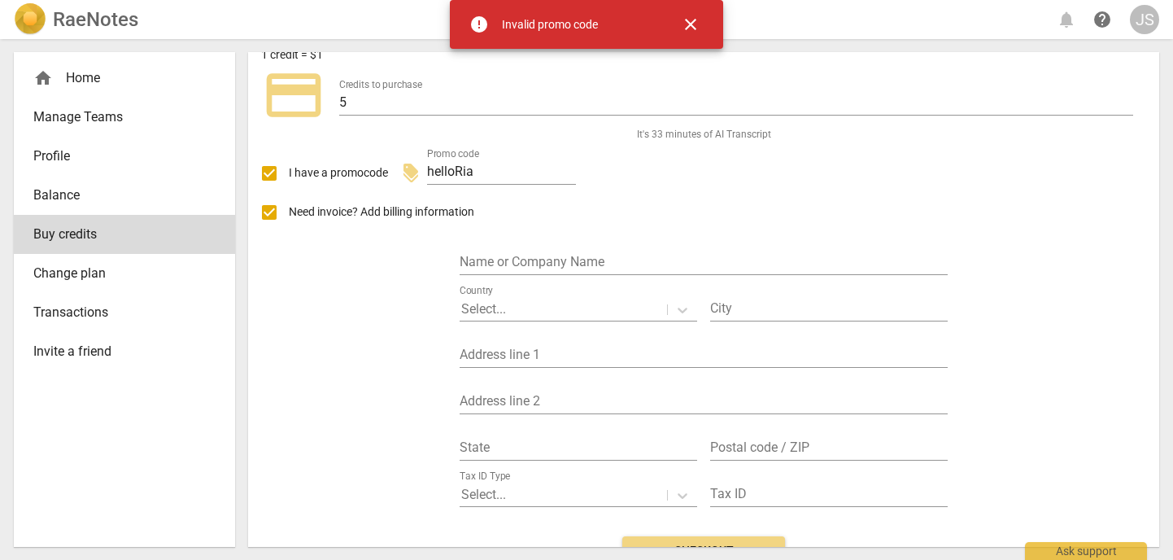
scroll to position [58, 0]
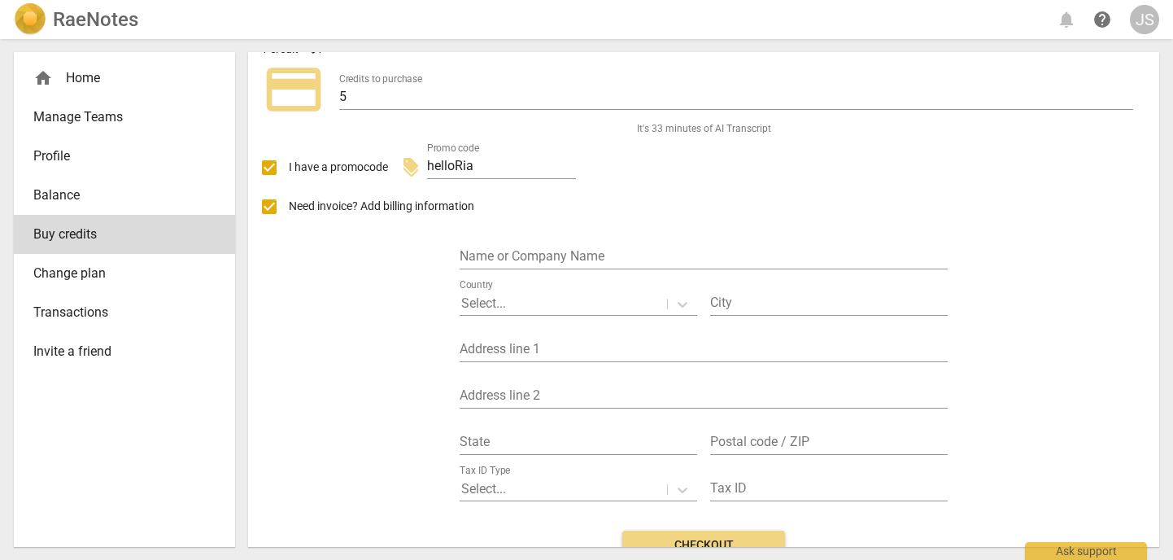
click at [271, 165] on input "I have a promocode" at bounding box center [269, 167] width 39 height 39
checkbox input "false"
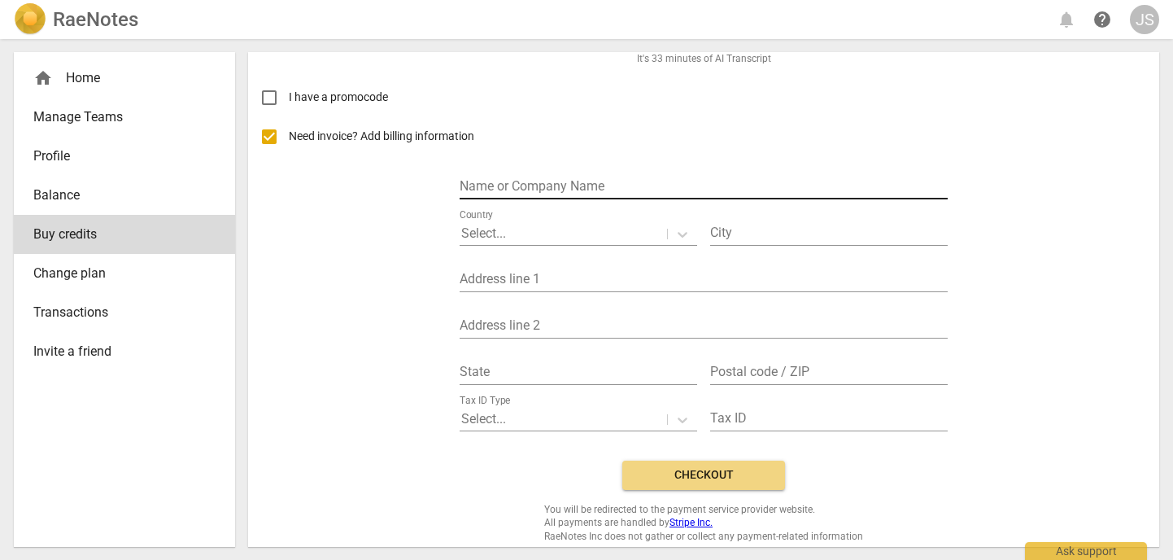
scroll to position [136, 0]
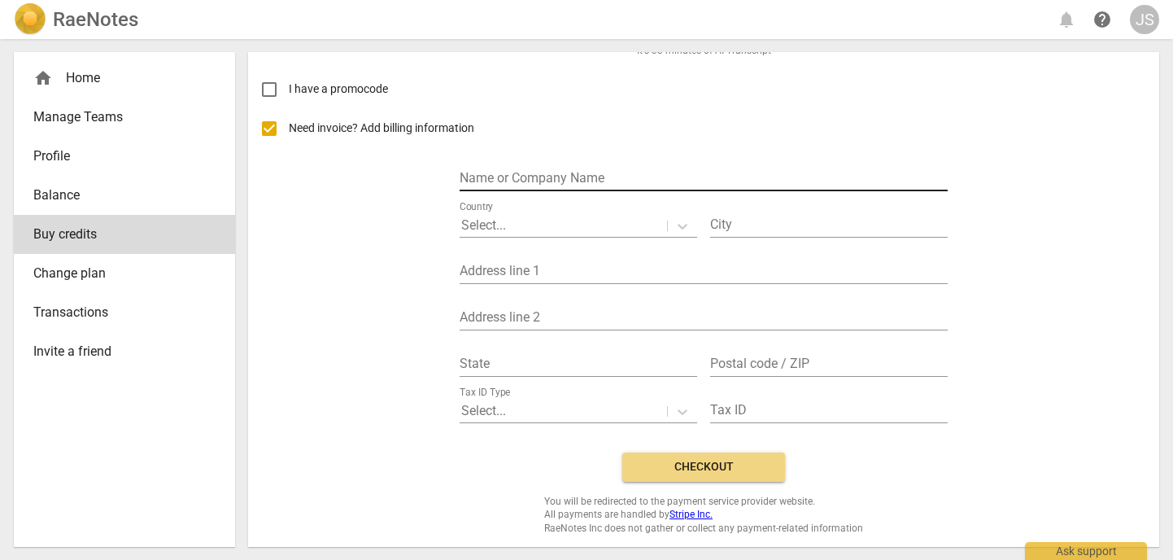
click at [579, 178] on input "text" at bounding box center [704, 180] width 488 height 24
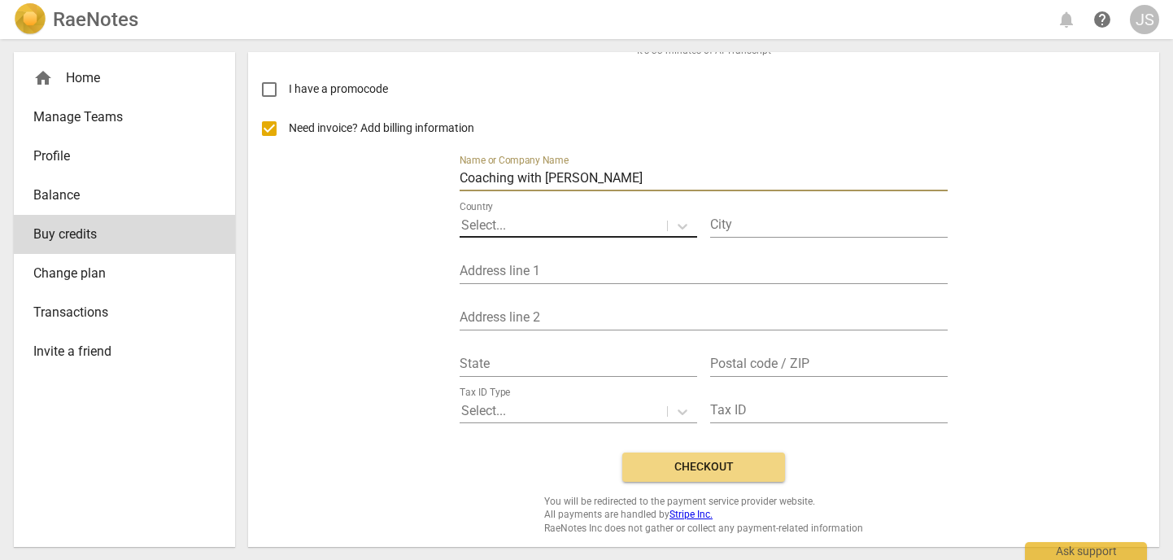
type input "Coaching with Jennie"
click at [489, 227] on p "Select..." at bounding box center [483, 225] width 45 height 19
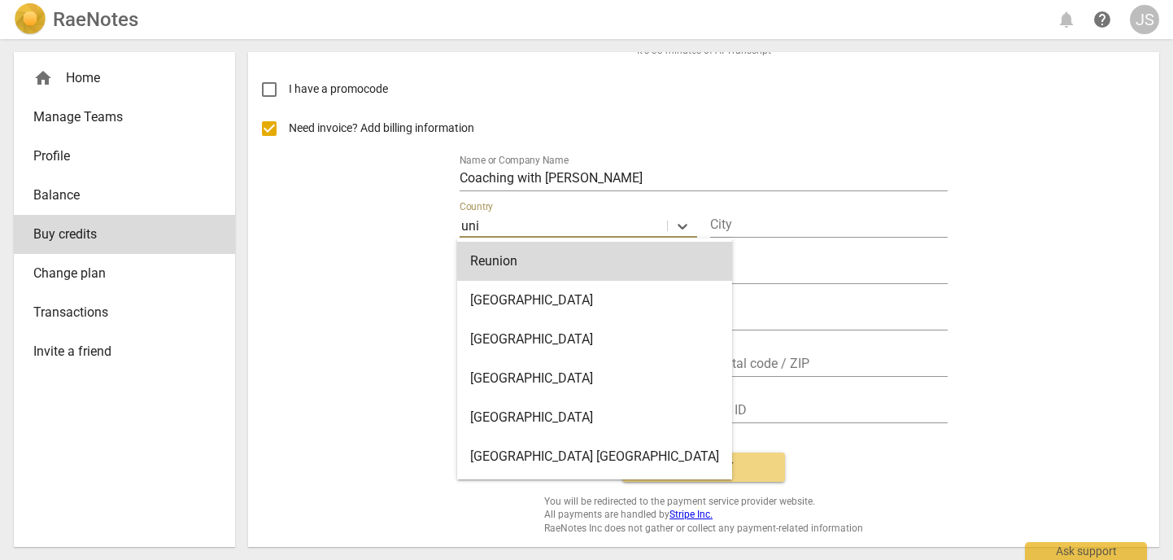
type input "United Kingdom"
type input "Bingley"
type input "1 Leyburn Grove"
type input "Bingley"
type input "BD16 4LU"
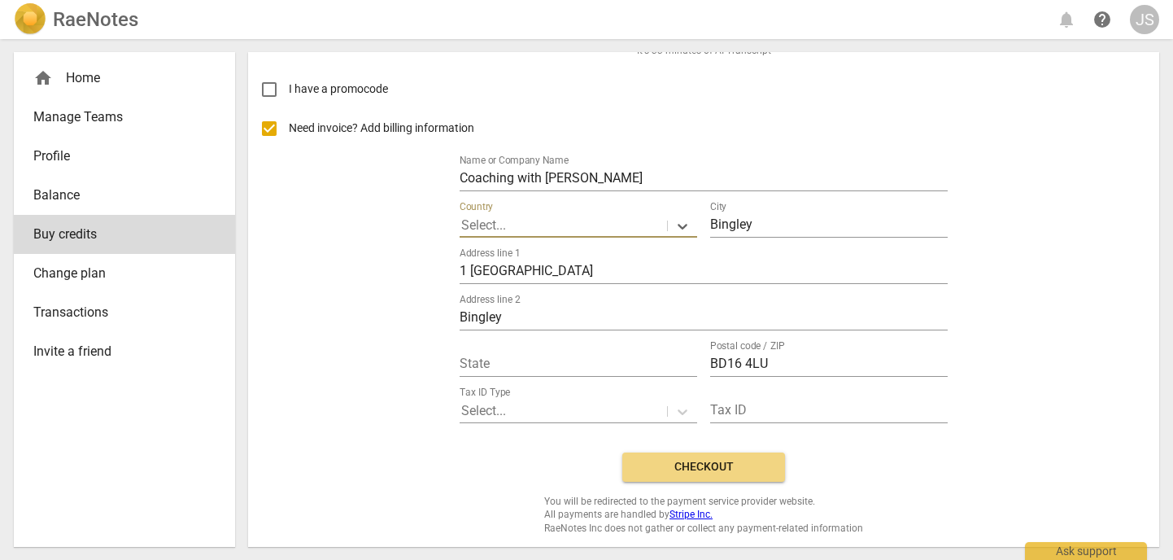
scroll to position [137, 0]
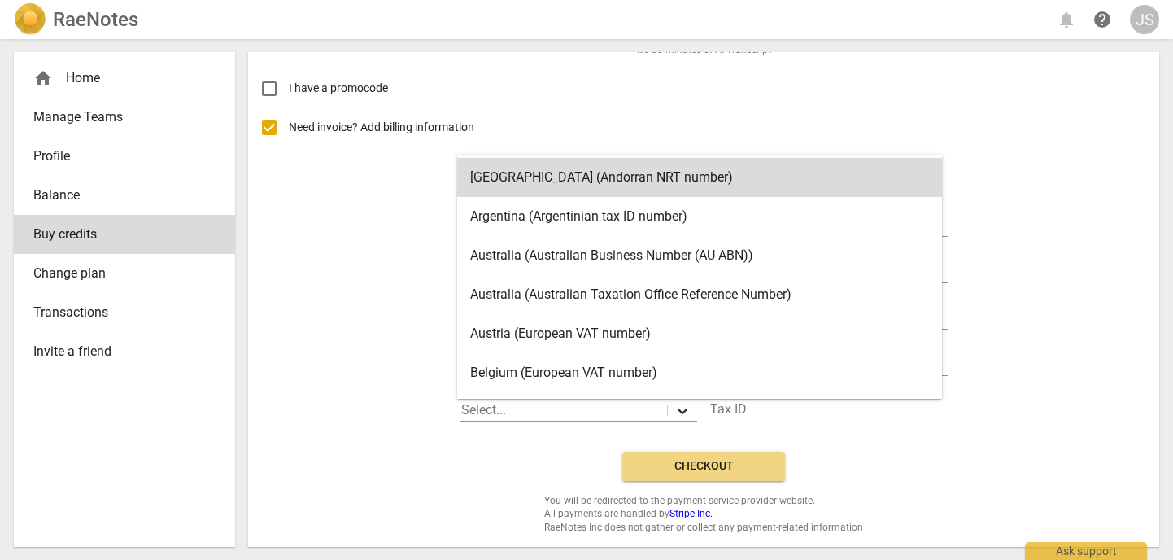
click at [680, 409] on icon at bounding box center [683, 411] width 16 height 16
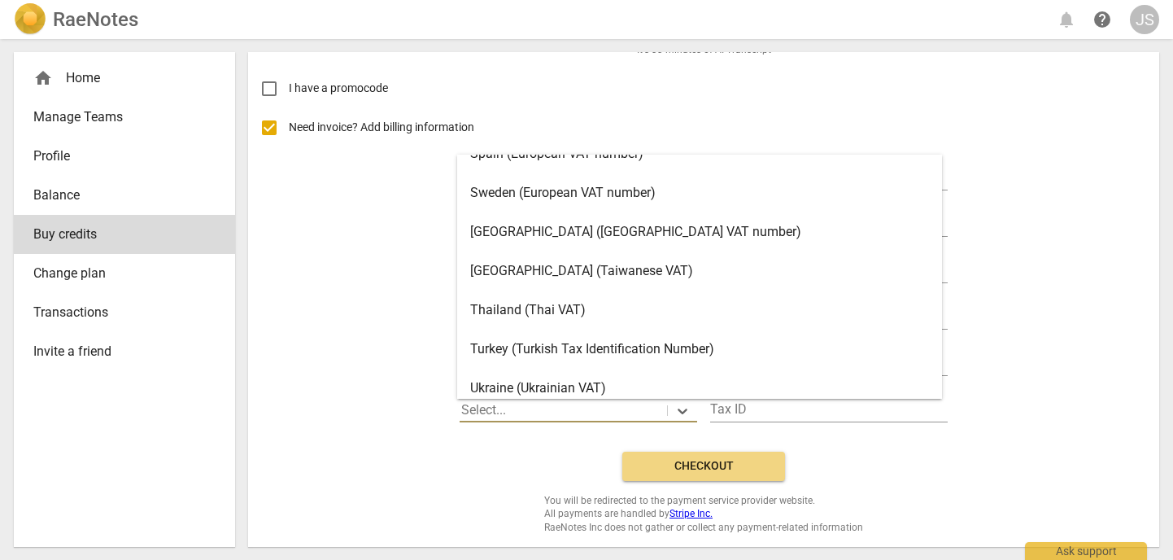
scroll to position [3356, 0]
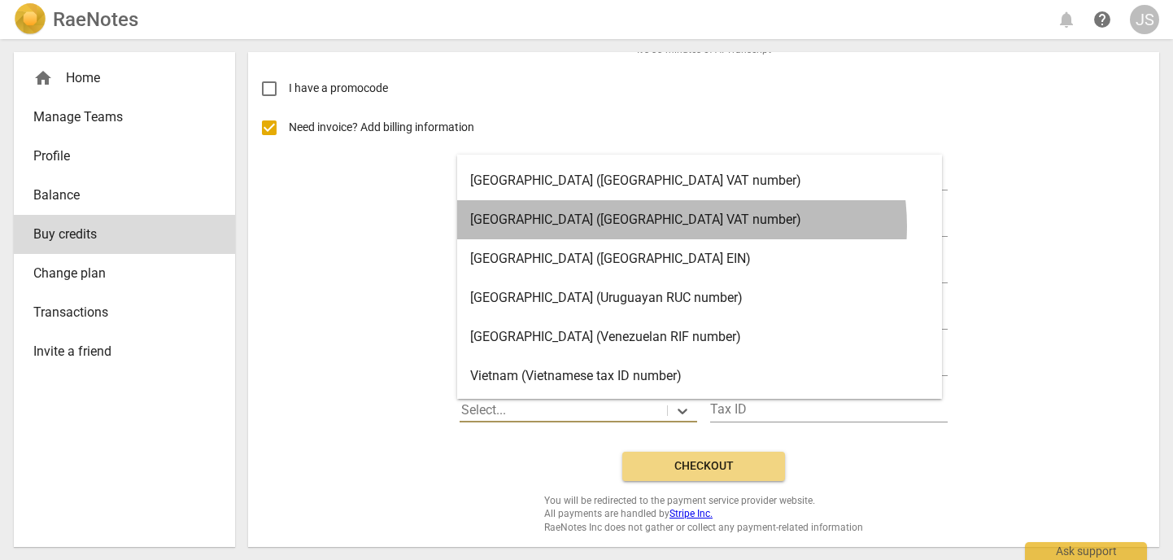
click at [681, 226] on div "United Kingdom (United Kingdom VAT number)" at bounding box center [699, 219] width 485 height 39
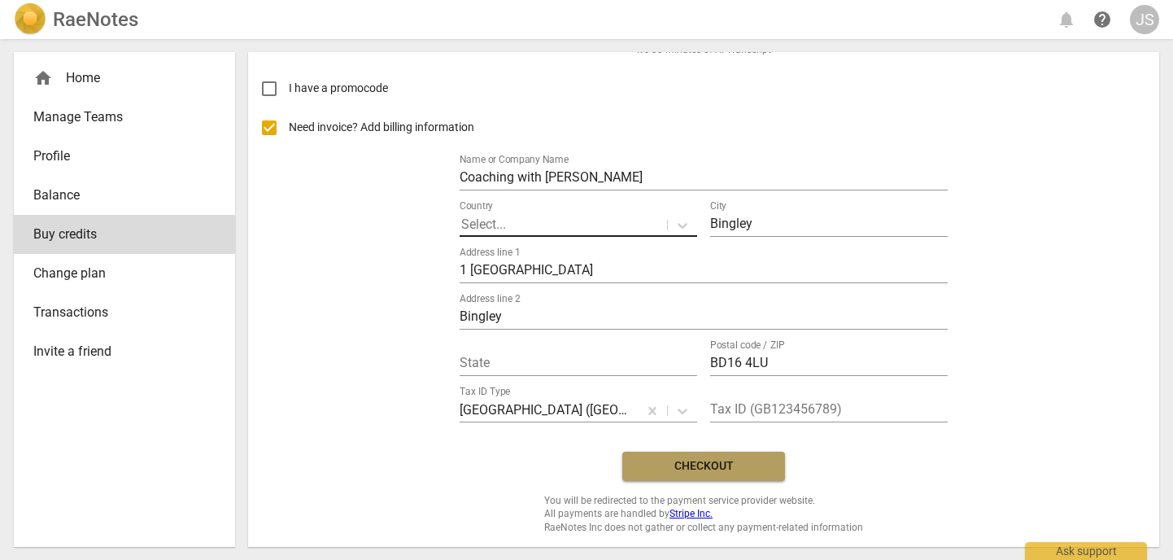
click at [764, 467] on span "Checkout" at bounding box center [704, 466] width 137 height 16
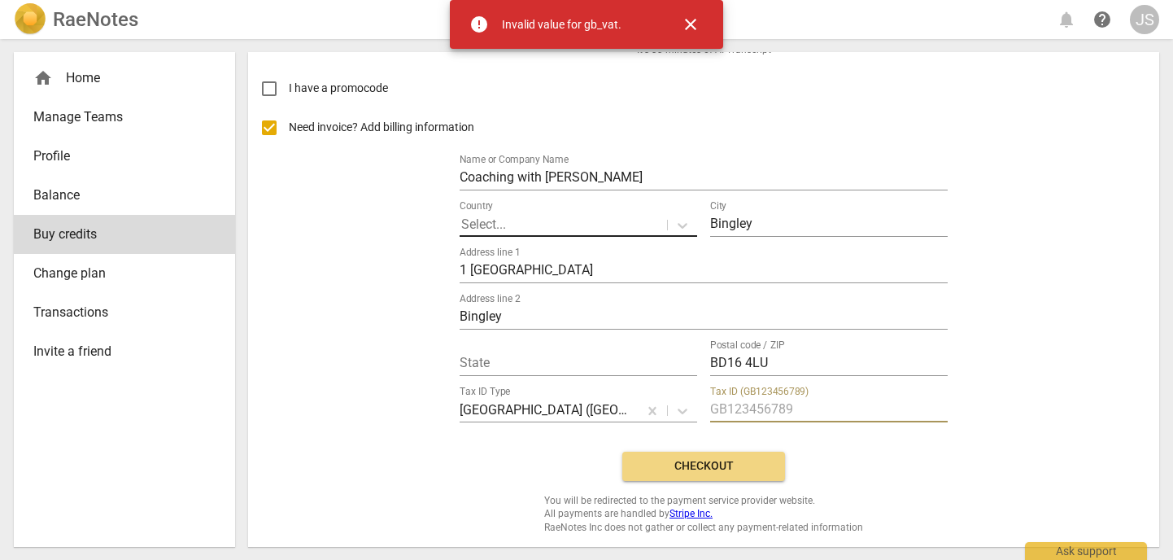
click at [827, 404] on input "text" at bounding box center [829, 411] width 238 height 24
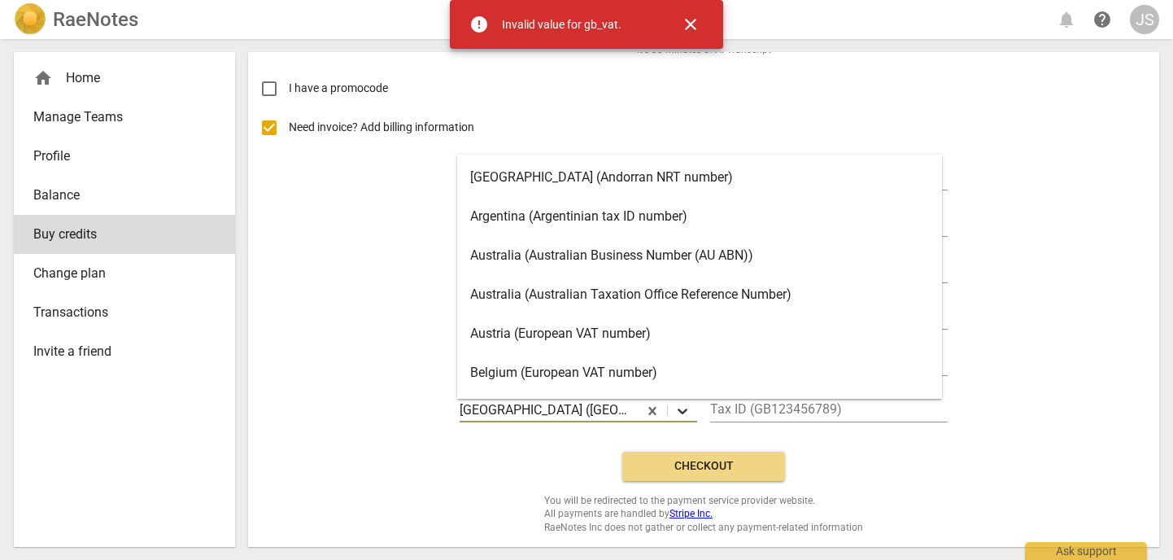
click at [676, 412] on icon at bounding box center [683, 411] width 16 height 16
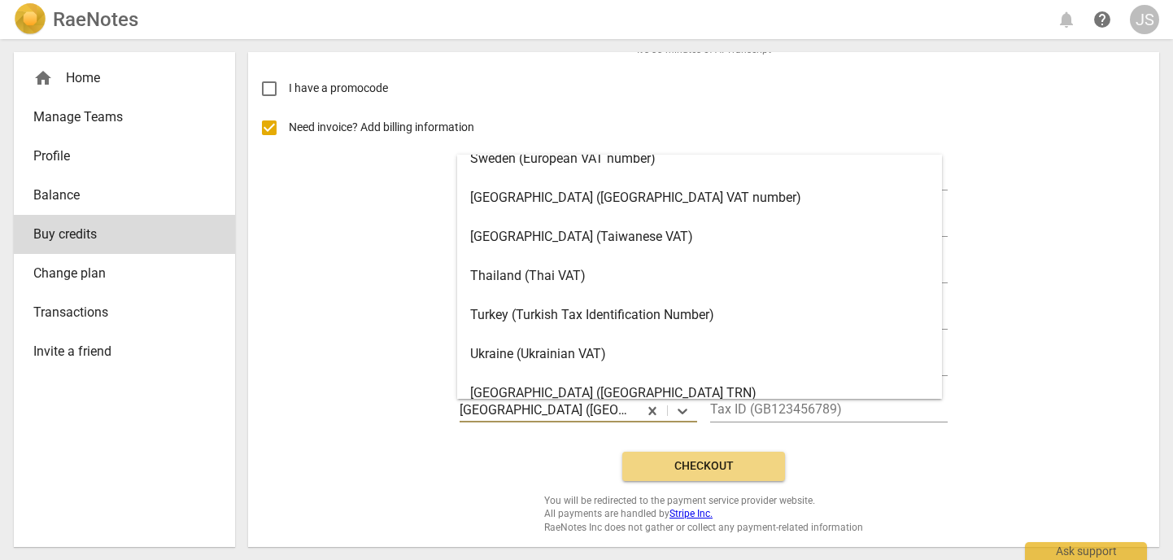
scroll to position [3110, 0]
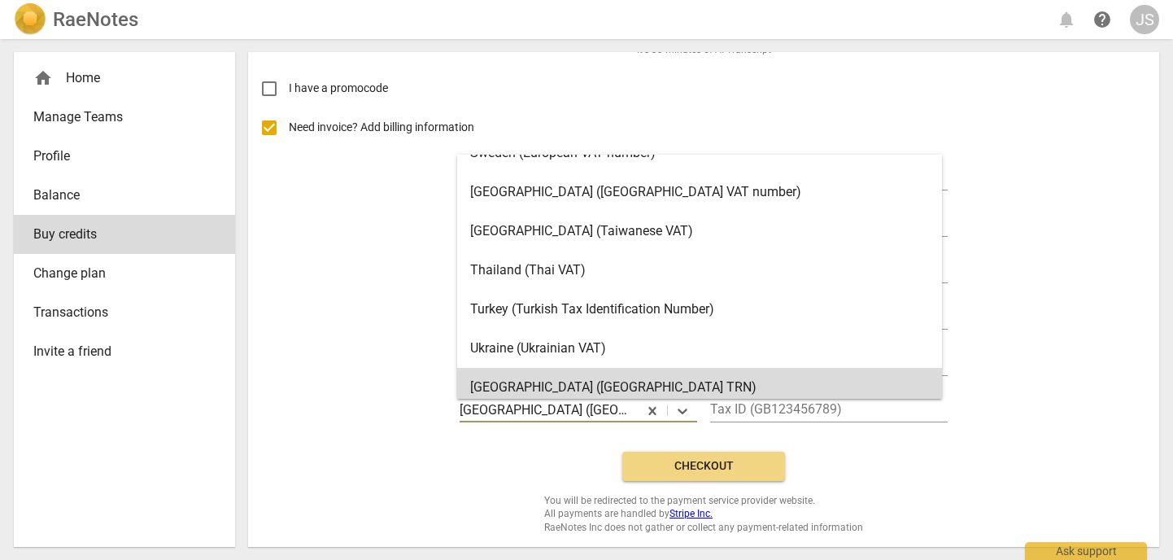
click at [378, 317] on div "Need invoice? Add billing information Name or Company Name Coaching with Jennie…" at bounding box center [703, 273] width 885 height 330
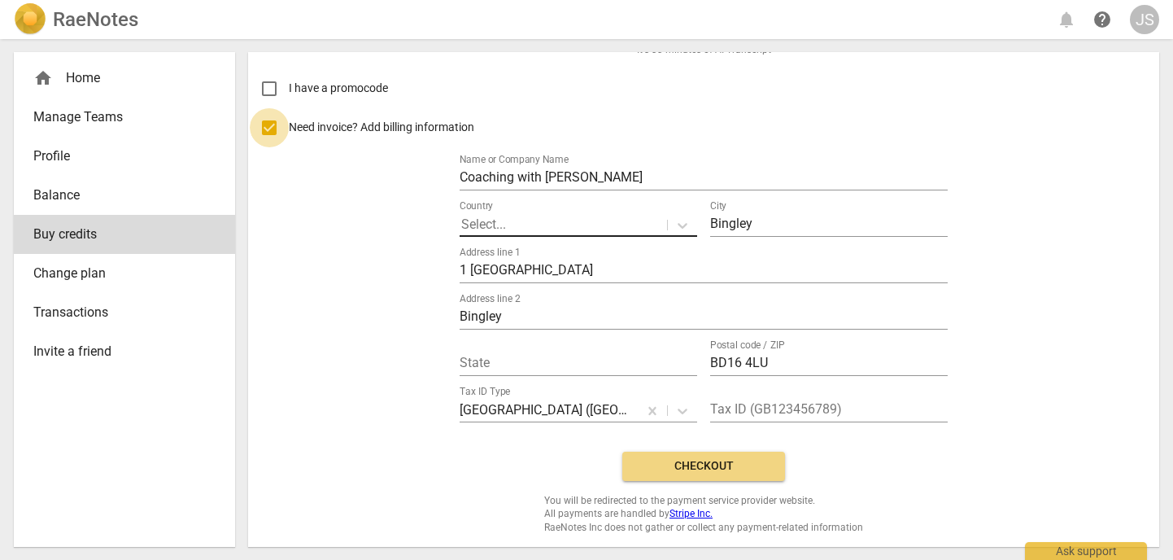
click at [273, 122] on input "Need invoice? Add billing information" at bounding box center [269, 127] width 39 height 39
checkbox input "false"
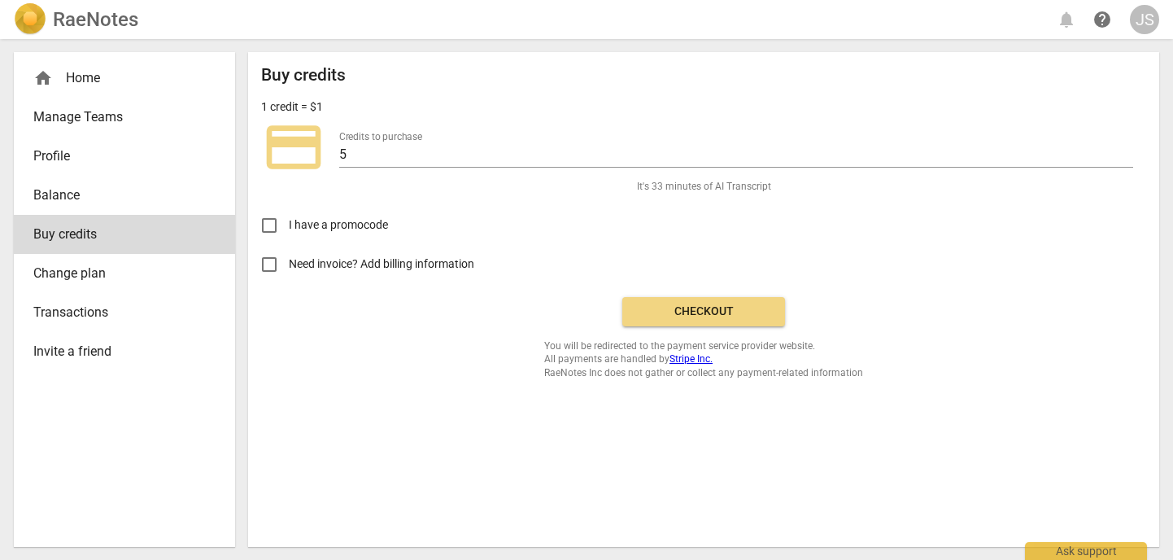
click at [701, 309] on span "Checkout" at bounding box center [704, 312] width 137 height 16
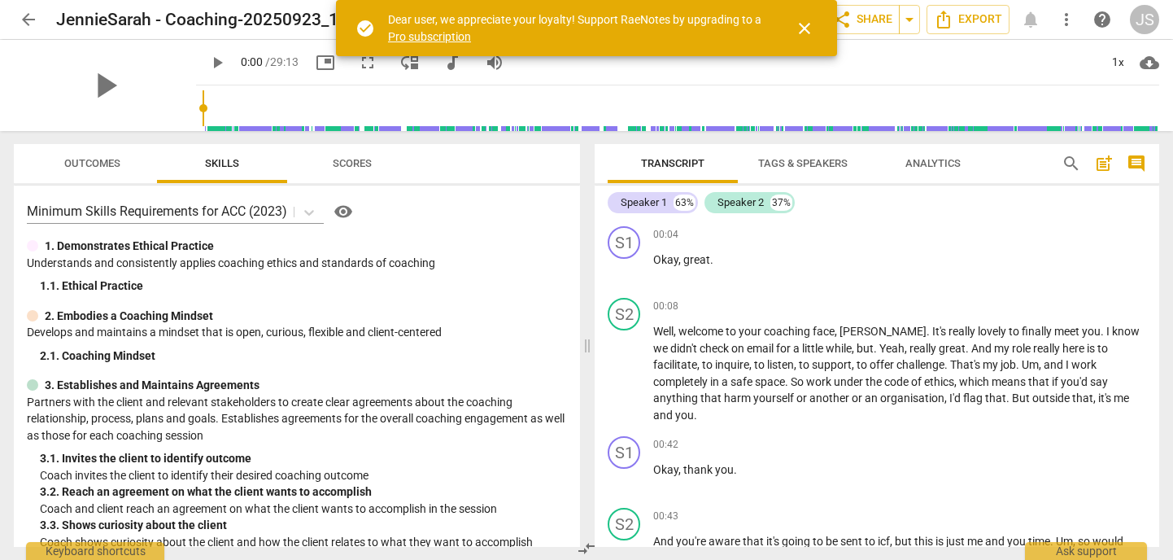
click at [805, 28] on span "close" at bounding box center [805, 29] width 20 height 20
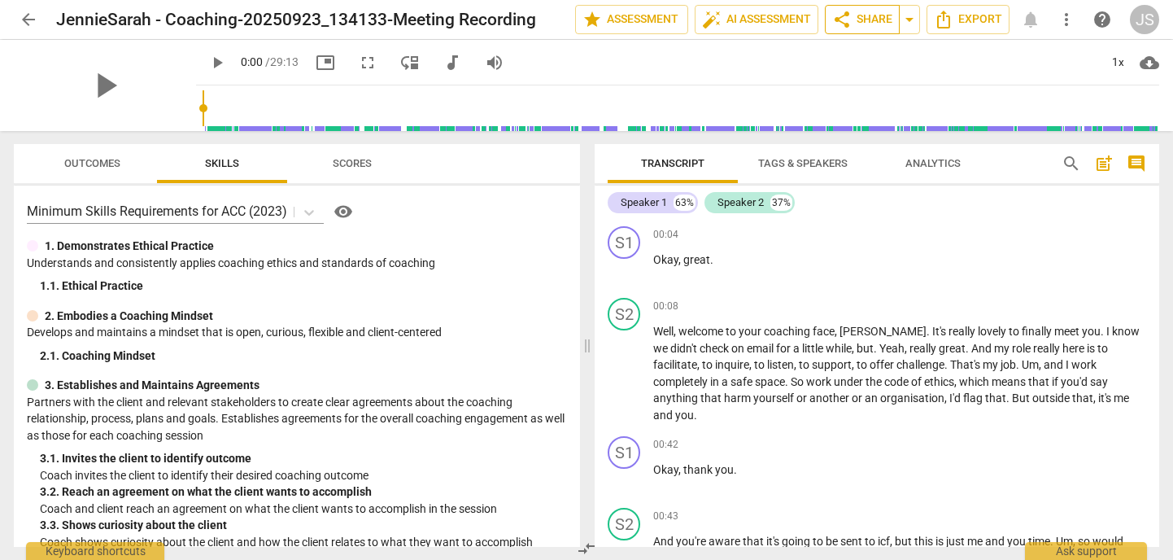
click at [862, 24] on span "share Share" at bounding box center [862, 20] width 60 height 20
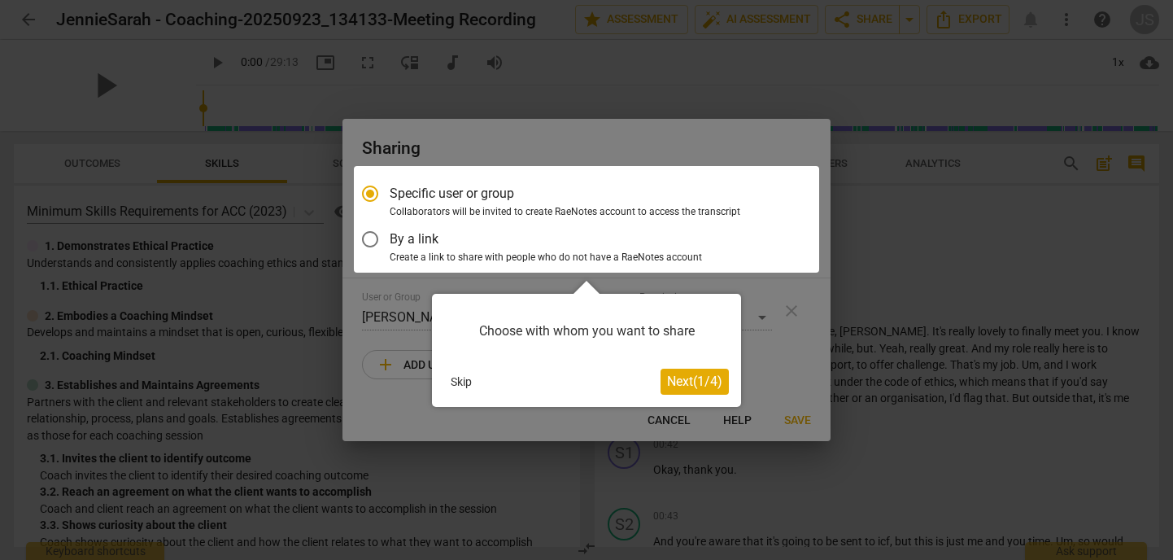
click at [674, 382] on span "Next ( 1 / 4 )" at bounding box center [694, 381] width 55 height 15
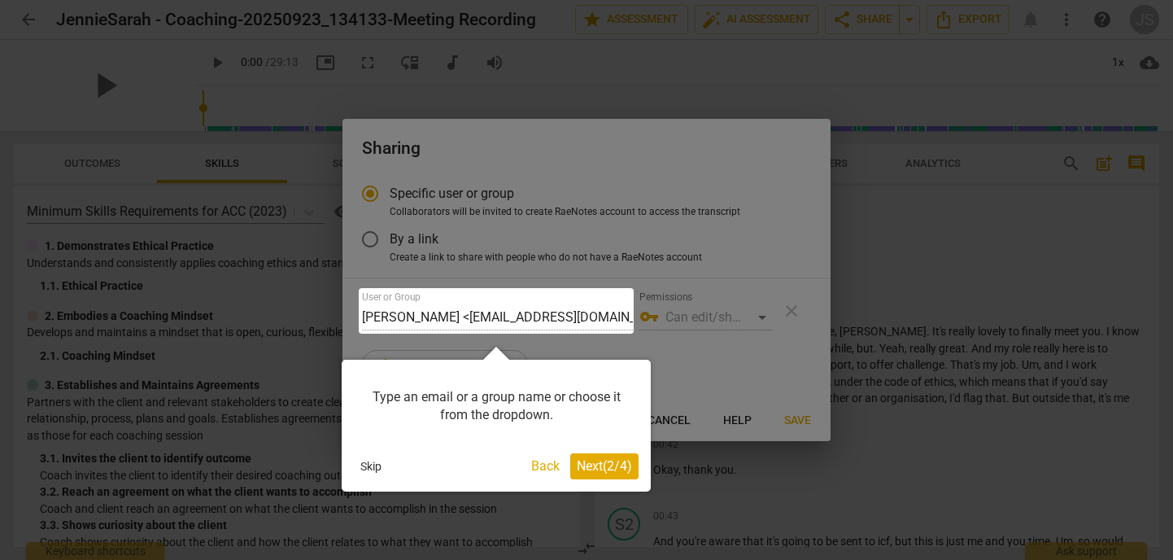
click at [613, 459] on span "Next ( 2 / 4 )" at bounding box center [604, 465] width 55 height 15
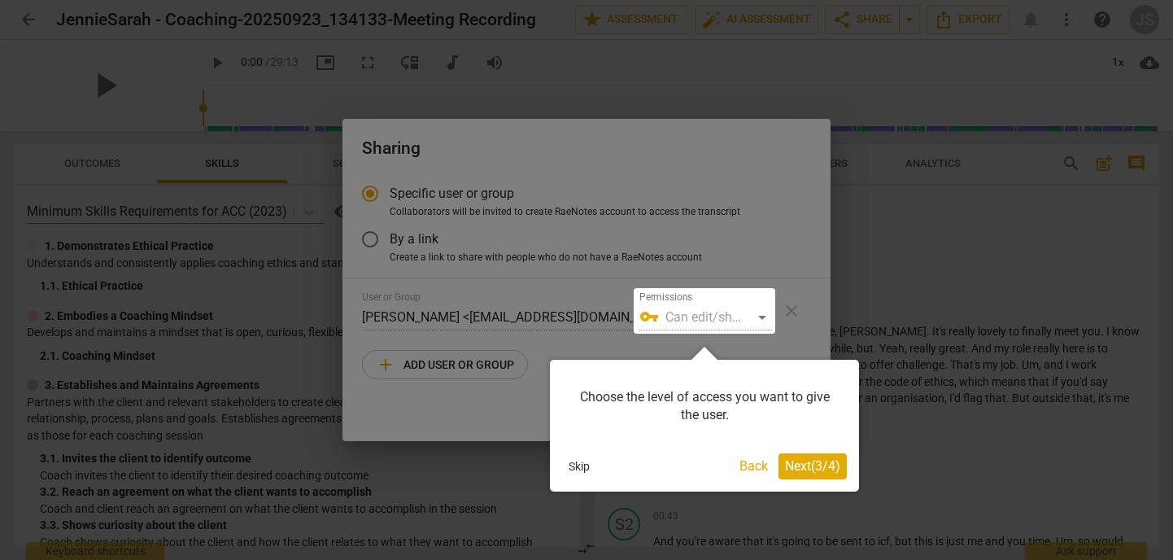
click at [797, 460] on span "Next ( 3 / 4 )" at bounding box center [812, 465] width 55 height 15
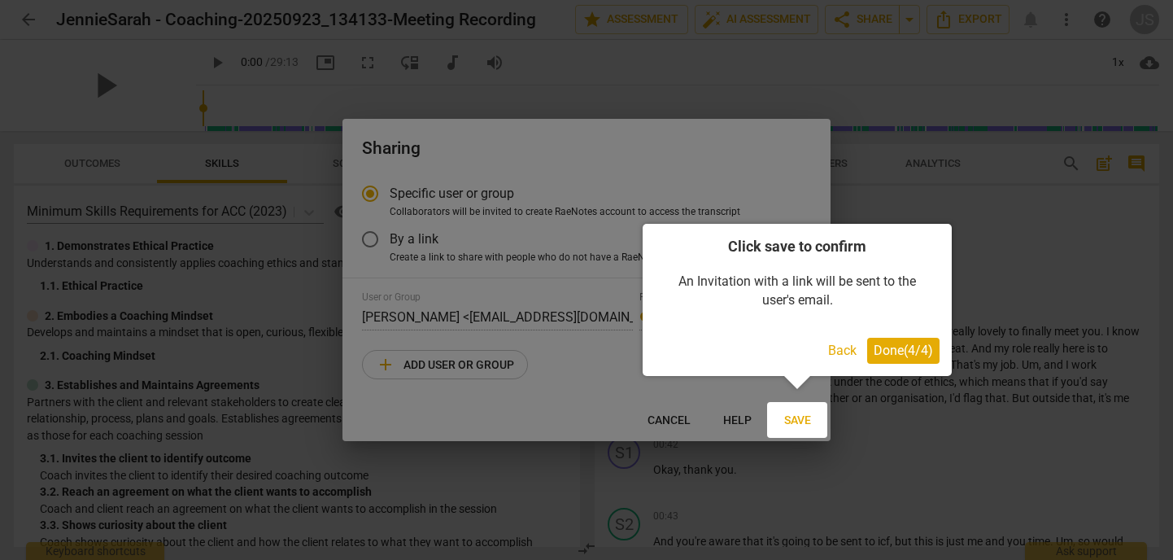
click at [874, 346] on span "Done ( 4 / 4 )" at bounding box center [903, 350] width 59 height 15
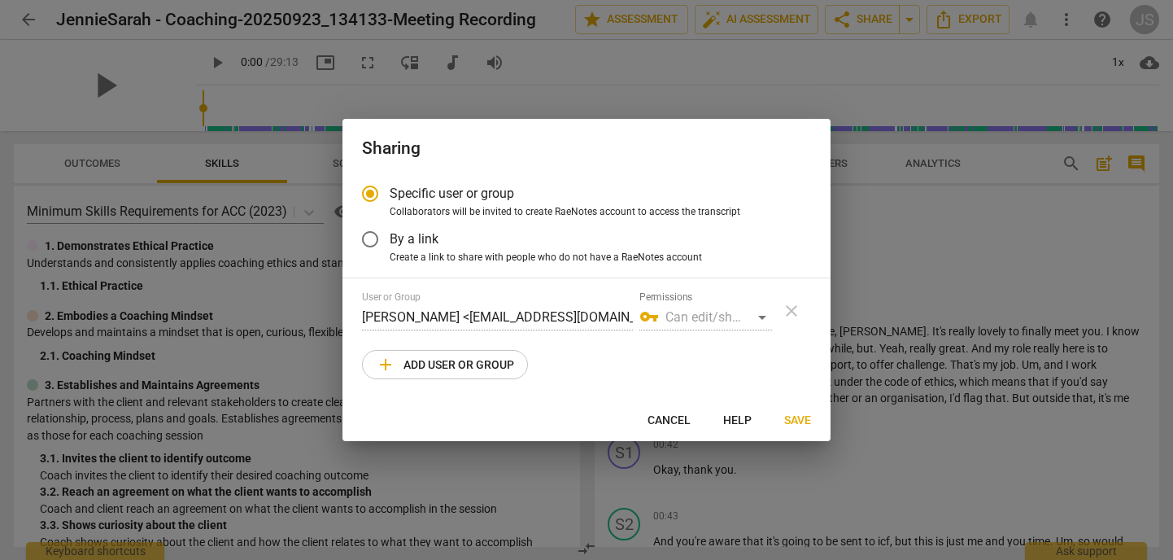
click at [493, 361] on span "add Add user or group" at bounding box center [445, 365] width 138 height 20
radio input "false"
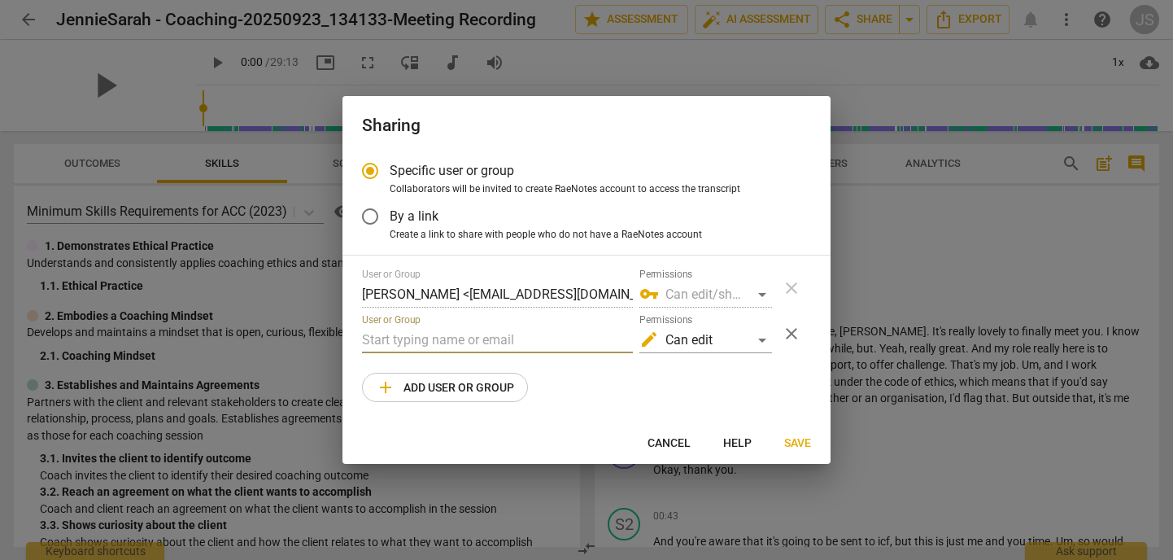
click at [463, 337] on input "text" at bounding box center [497, 340] width 271 height 26
click at [392, 342] on input "[PERSON_NAME]" at bounding box center [497, 340] width 271 height 26
type input "r"
paste input "[PERSON_NAME][EMAIL_ADDRESS][DOMAIN_NAME]"
type input "[PERSON_NAME][EMAIL_ADDRESS][DOMAIN_NAME]"
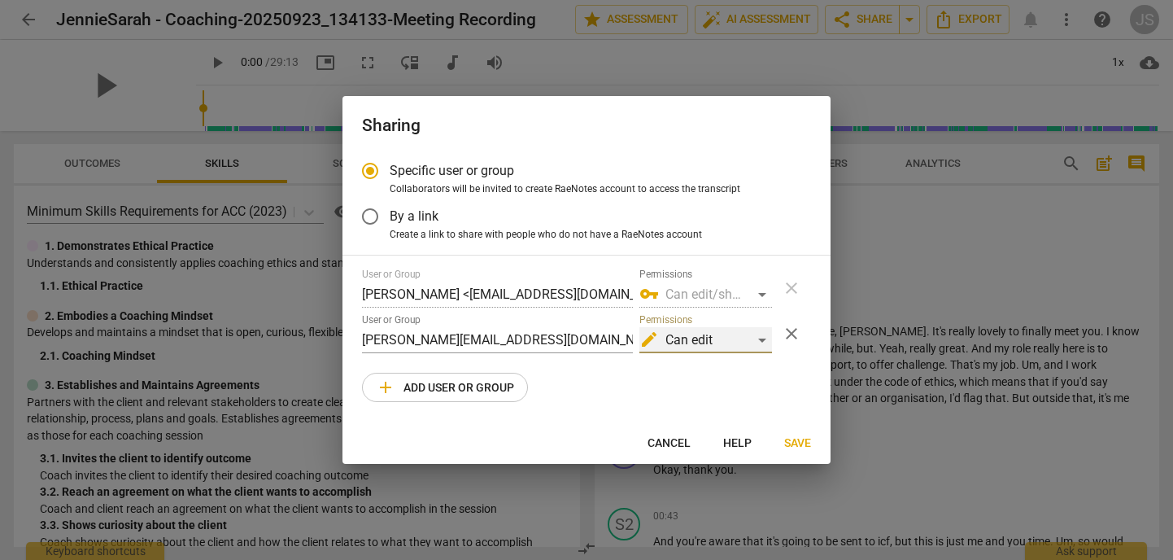
click at [762, 342] on div "edit Can edit" at bounding box center [706, 340] width 133 height 26
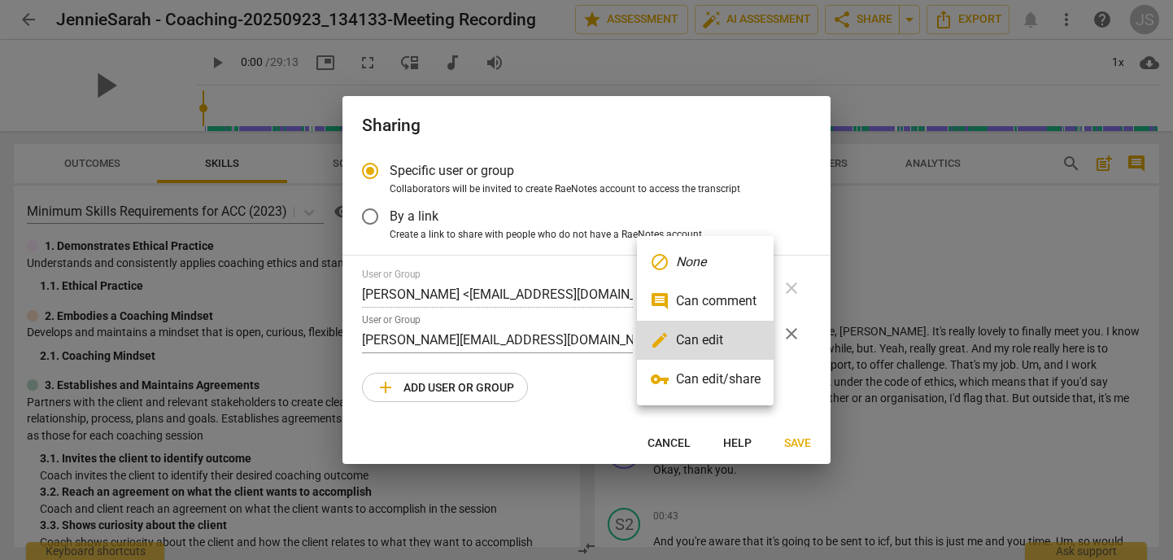
click at [747, 375] on li "vpn_key Can edit/share" at bounding box center [705, 379] width 137 height 39
radio input "false"
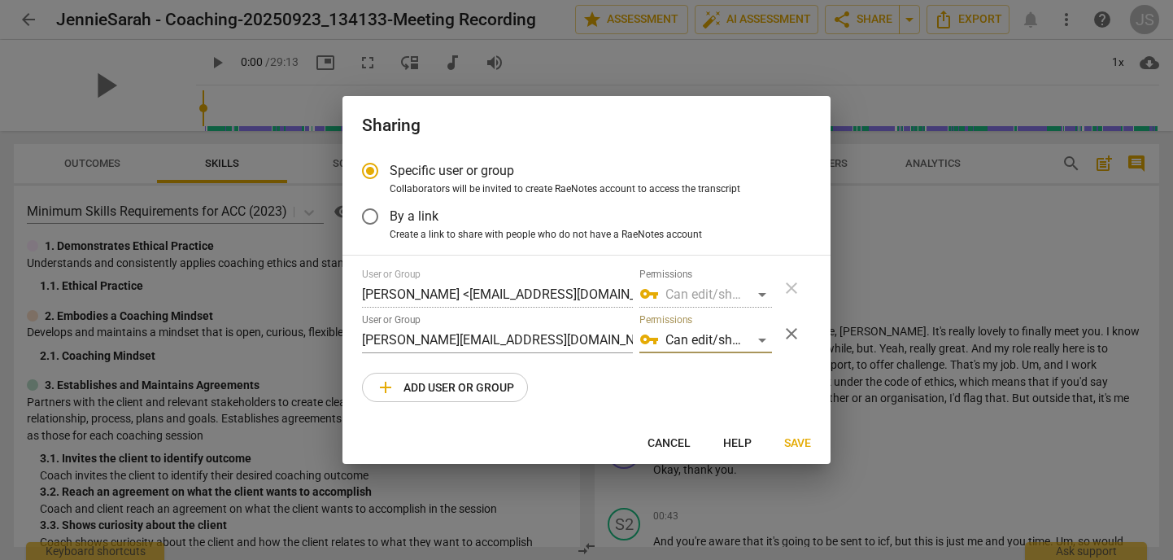
click at [791, 443] on span "Save" at bounding box center [797, 443] width 27 height 16
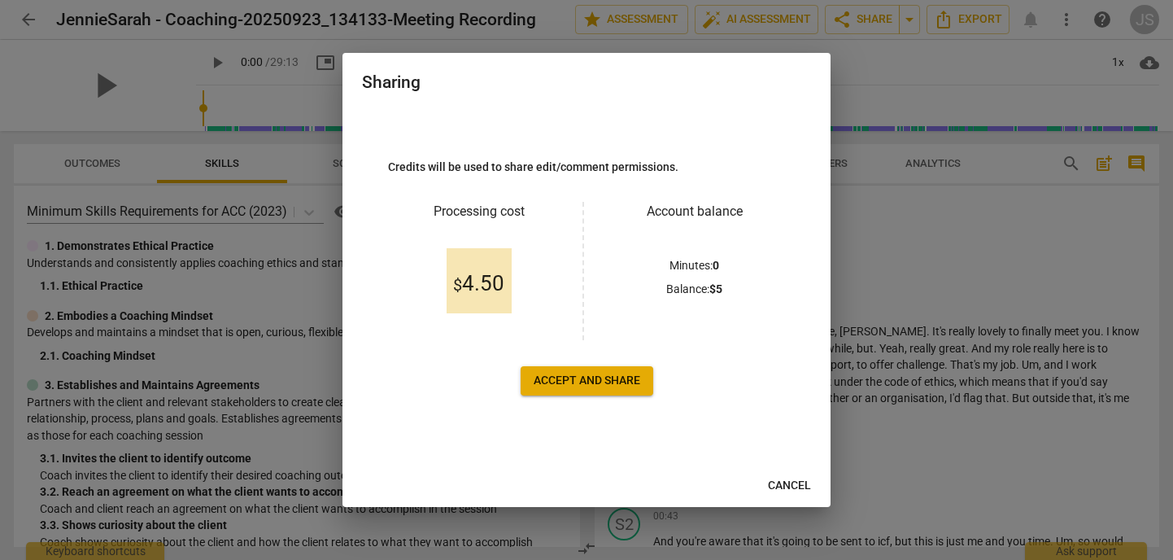
click at [629, 377] on span "Accept and share" at bounding box center [587, 381] width 107 height 16
